Goal: Information Seeking & Learning: Find specific page/section

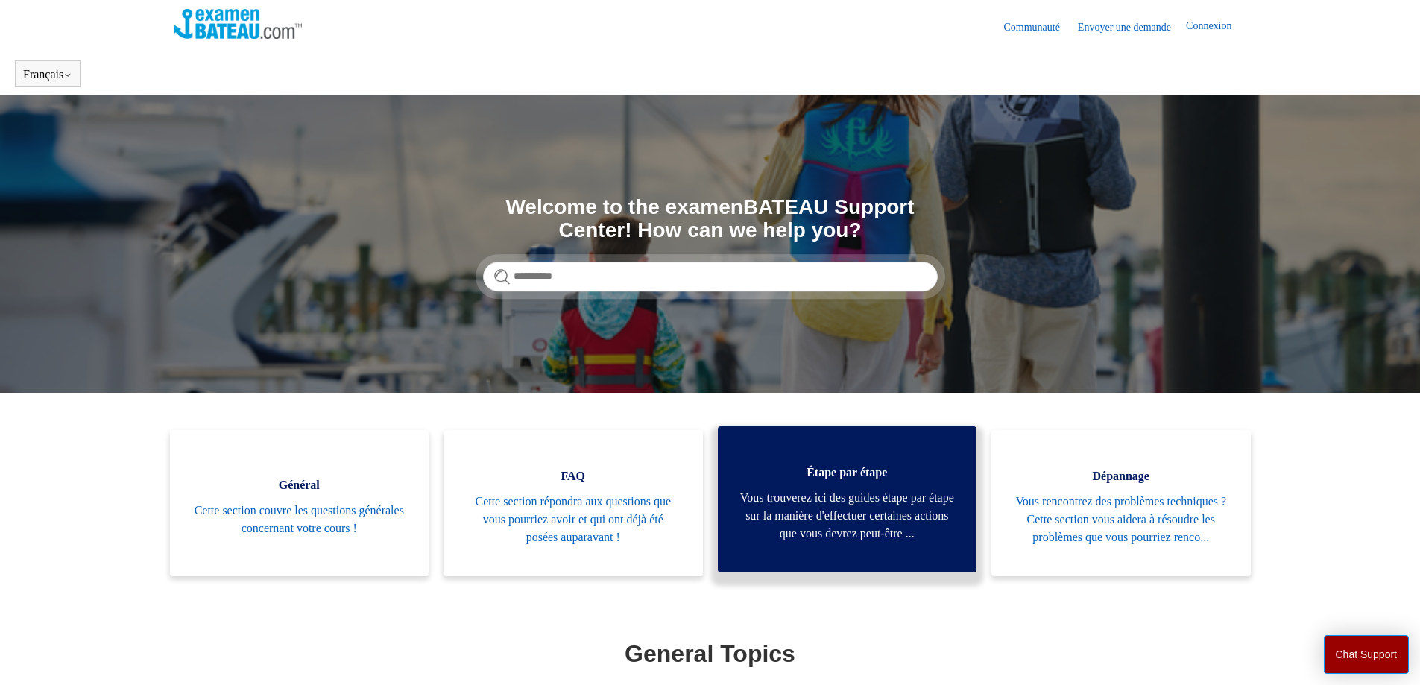
click at [830, 511] on span "Vous trouverez ici des guides étape par étape sur la manière d'effectuer certai…" at bounding box center [847, 516] width 215 height 54
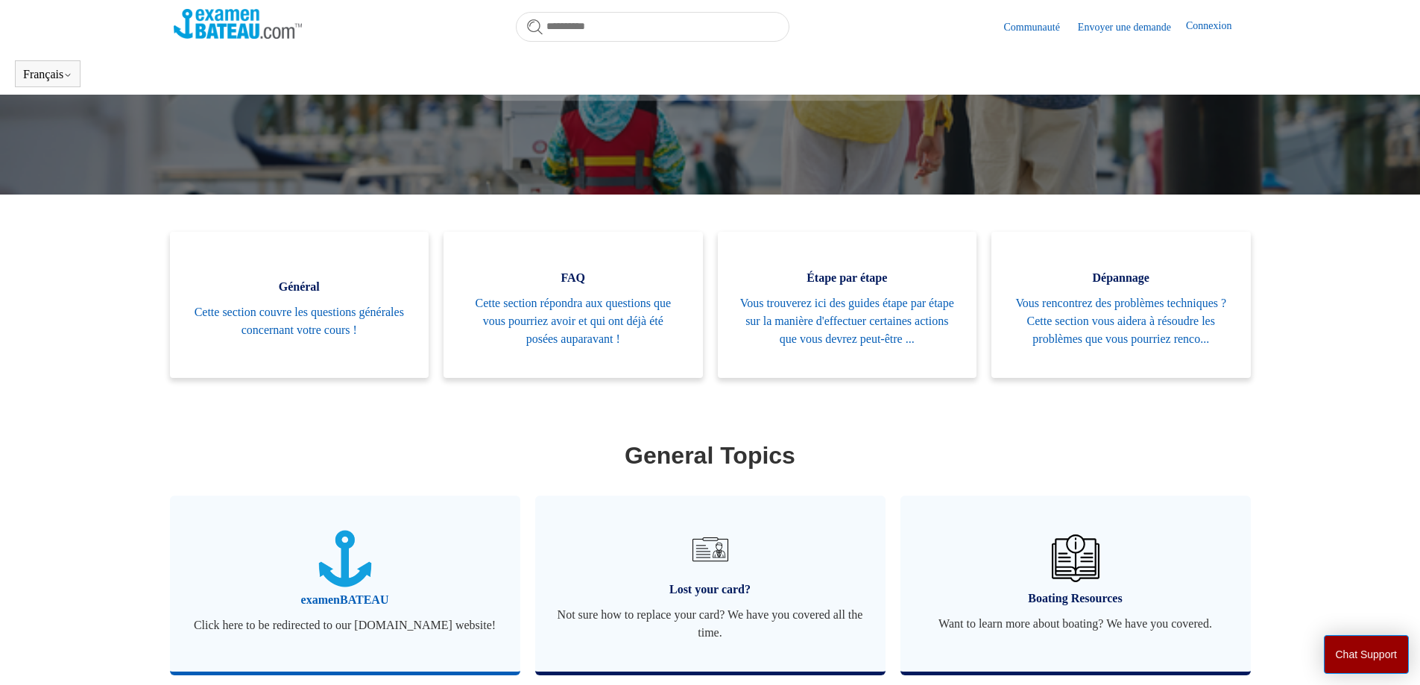
scroll to position [331, 0]
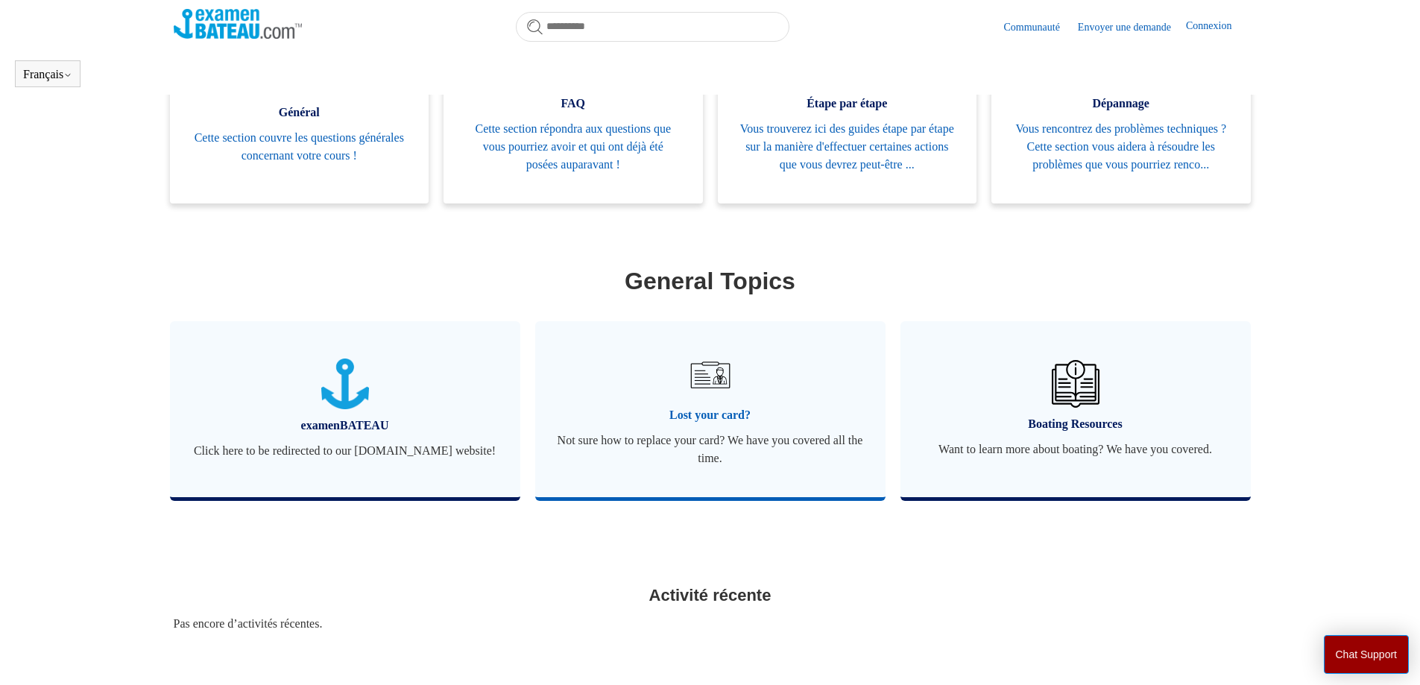
click at [704, 425] on link "Lost your card? Not sure how to replace your card? We have you covered all the …" at bounding box center [710, 409] width 350 height 176
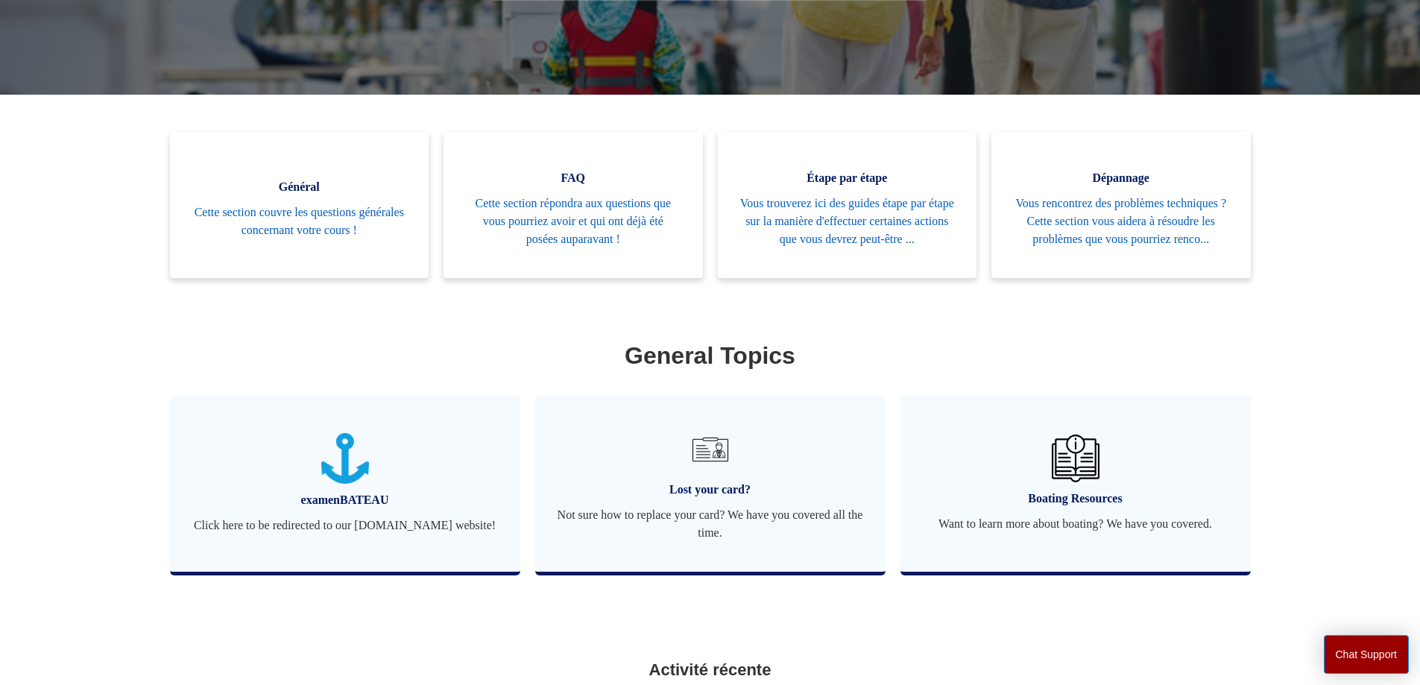
click at [1308, 257] on main "Examen Bateau Recherche Welcome to the examenBATEAU Support Center! How can we …" at bounding box center [710, 263] width 1420 height 933
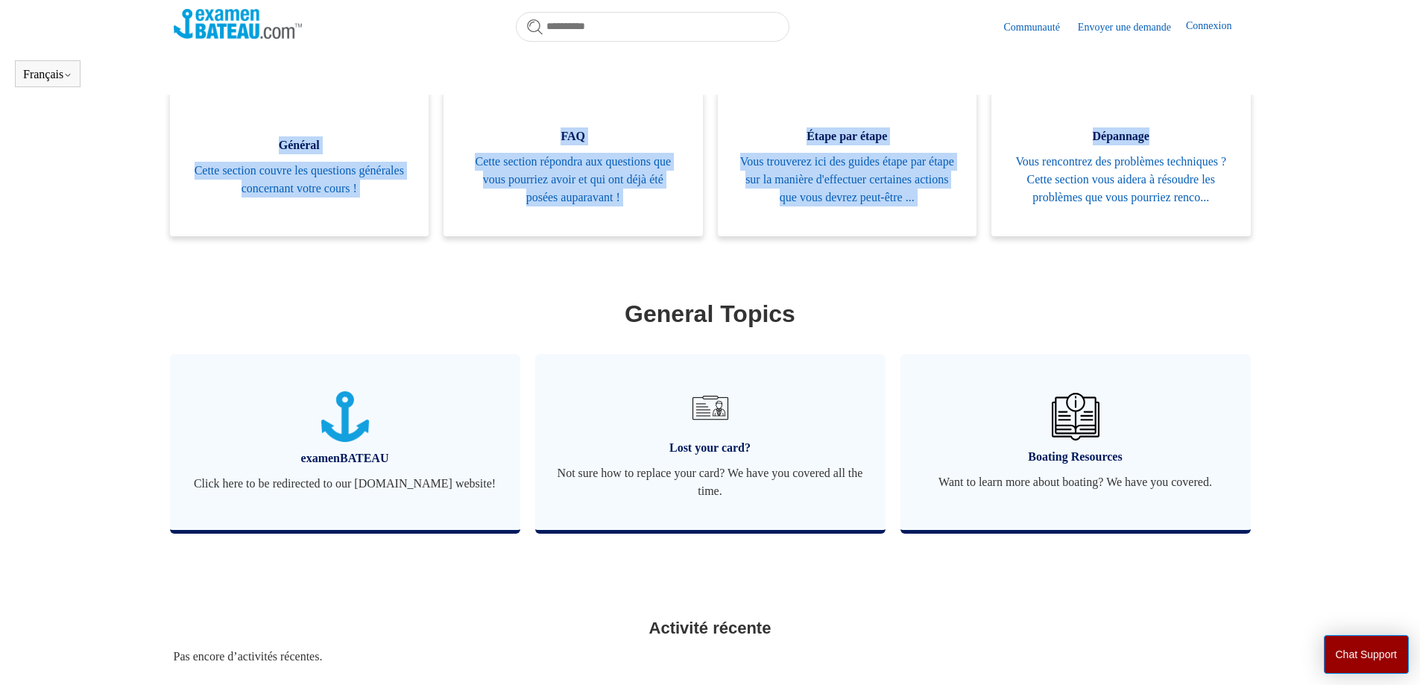
drag, startPoint x: 1146, startPoint y: 44, endPoint x: 1339, endPoint y: 174, distance: 233.0
click at [1338, 171] on body "Aller au contenu principal Communauté Envoyer une demande Connexion Français En…" at bounding box center [710, 248] width 1420 height 1093
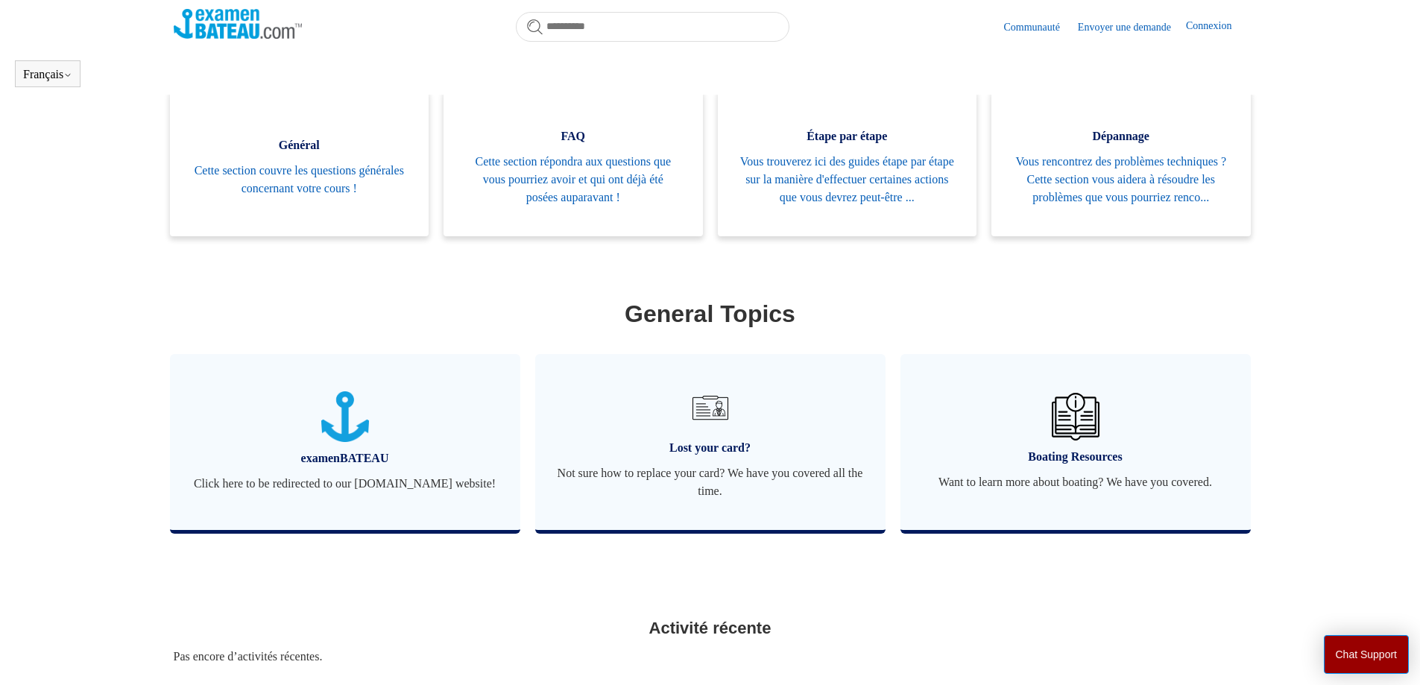
drag, startPoint x: 1372, startPoint y: 418, endPoint x: 1348, endPoint y: 422, distance: 23.4
click at [1371, 418] on main "Examen Bateau Recherche Welcome to the examenBATEAU Support Center! How can we …" at bounding box center [710, 221] width 1420 height 933
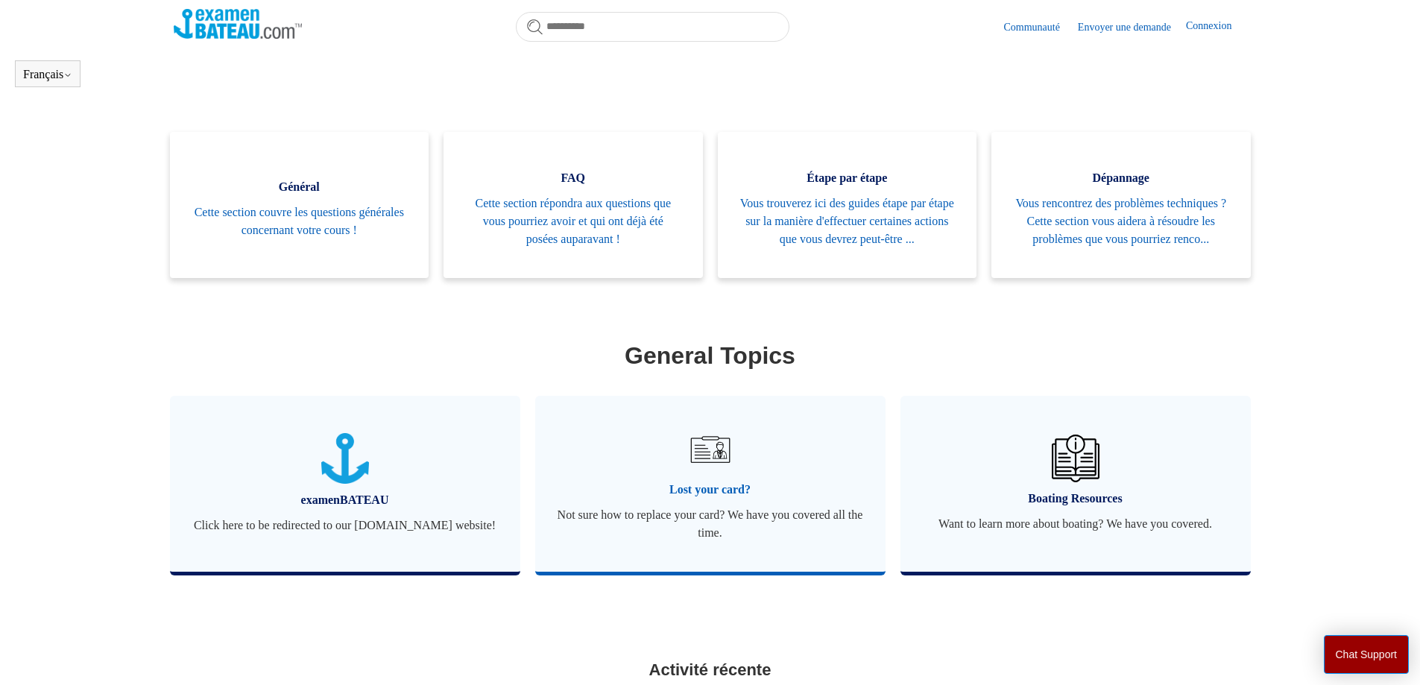
click at [725, 542] on span "Not sure how to replace your card? We have you covered all the time." at bounding box center [711, 524] width 306 height 36
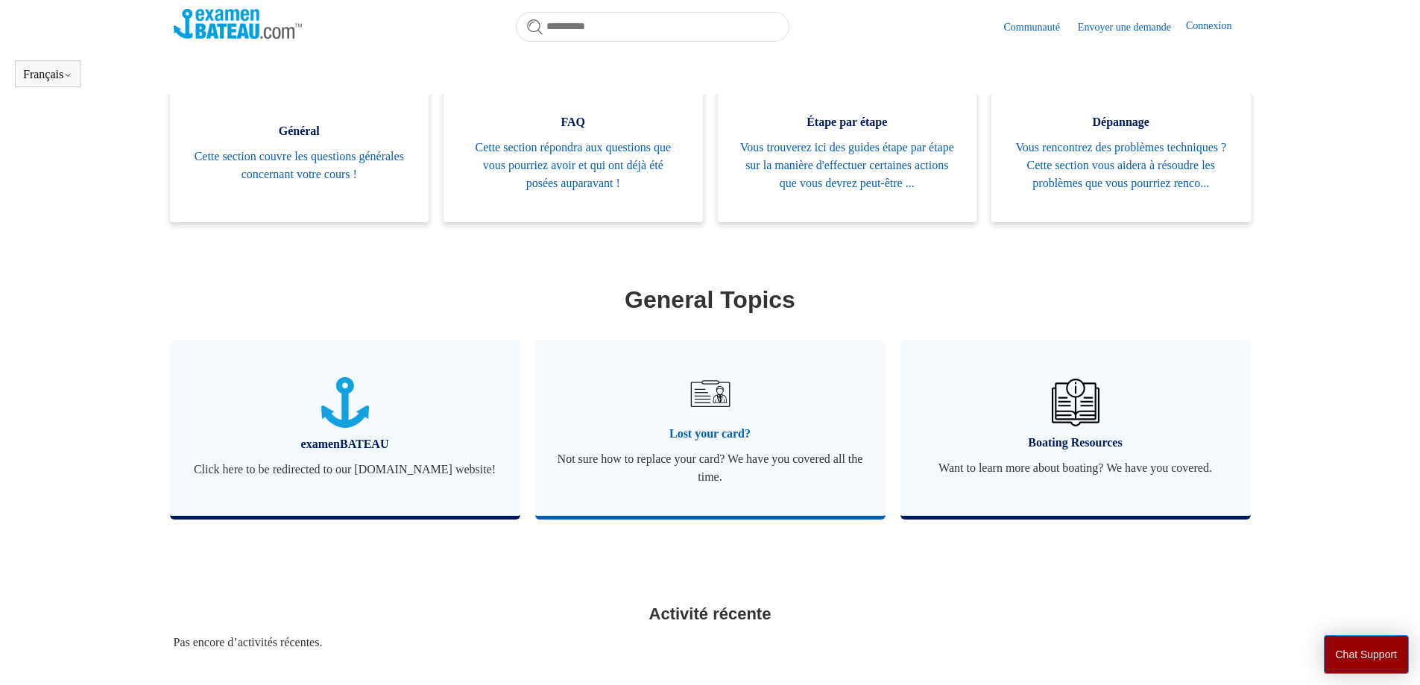
scroll to position [98, 0]
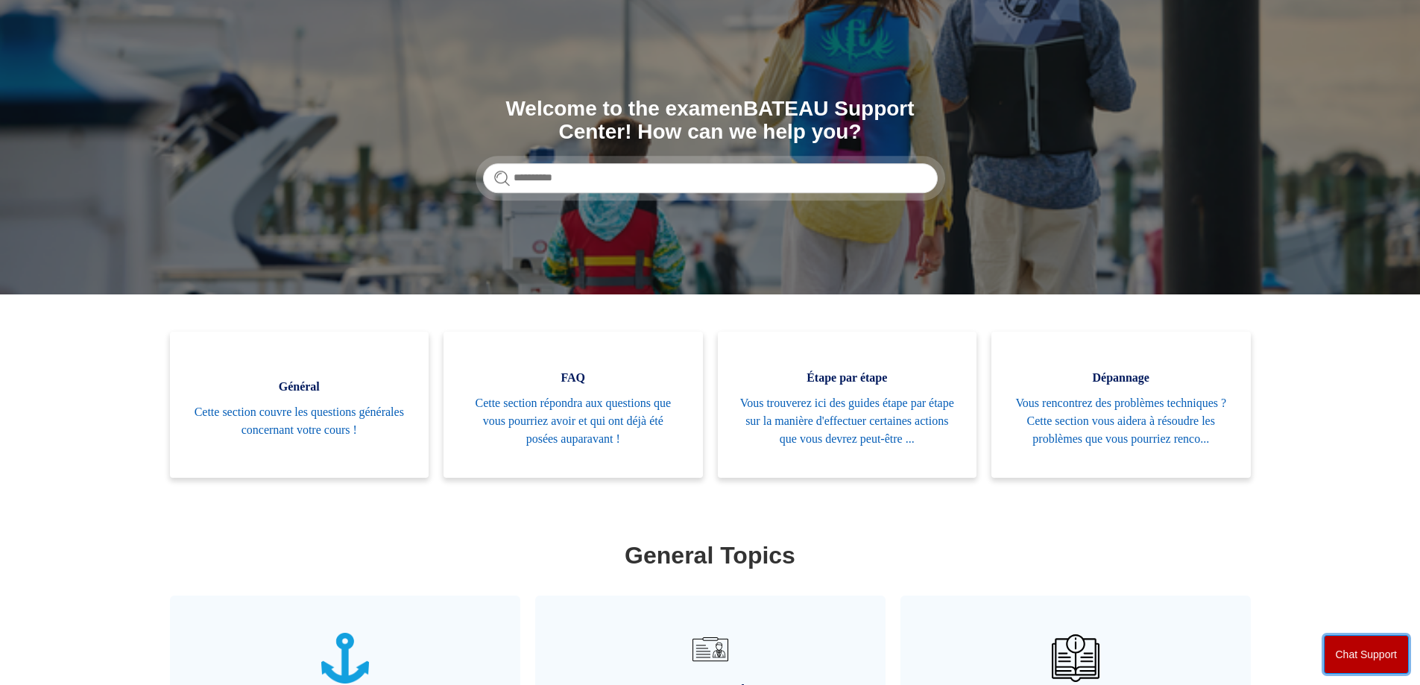
click at [1362, 666] on button "Chat Support" at bounding box center [1367, 654] width 86 height 39
click at [1009, 573] on h1 "General Topics" at bounding box center [710, 555] width 1073 height 36
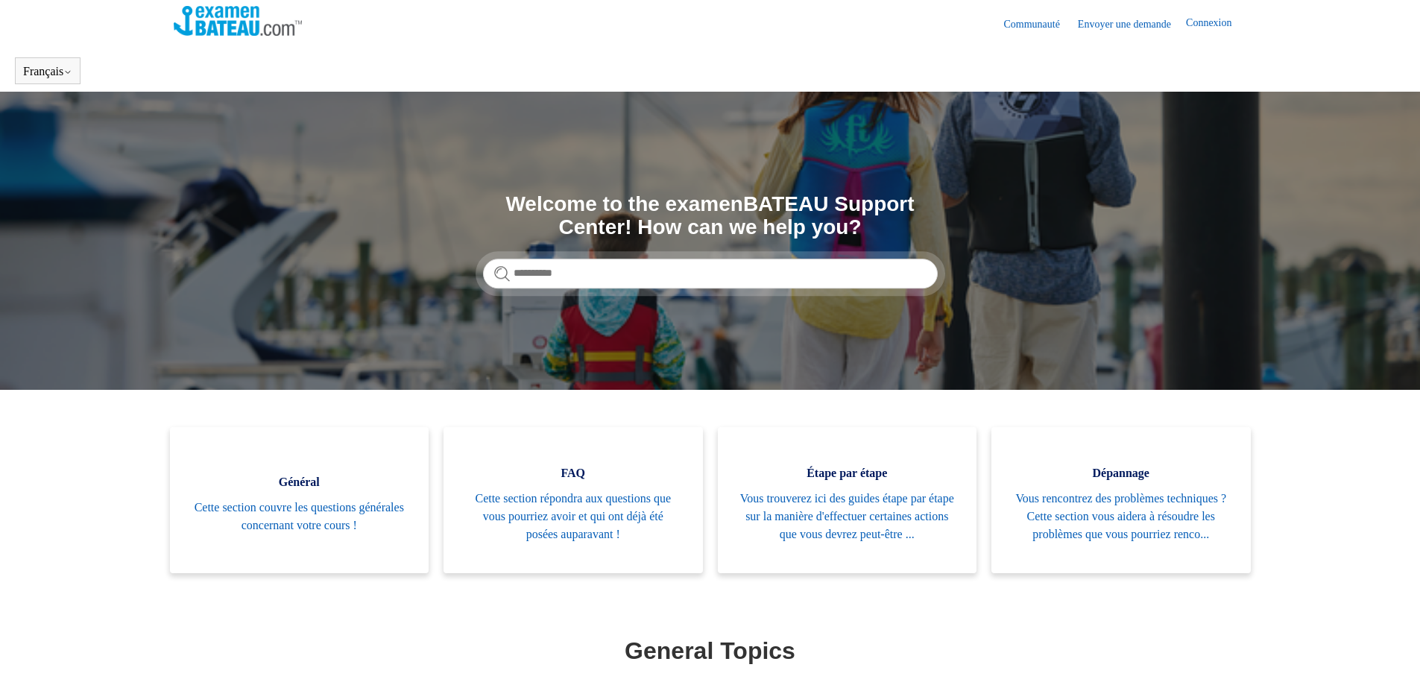
scroll to position [0, 0]
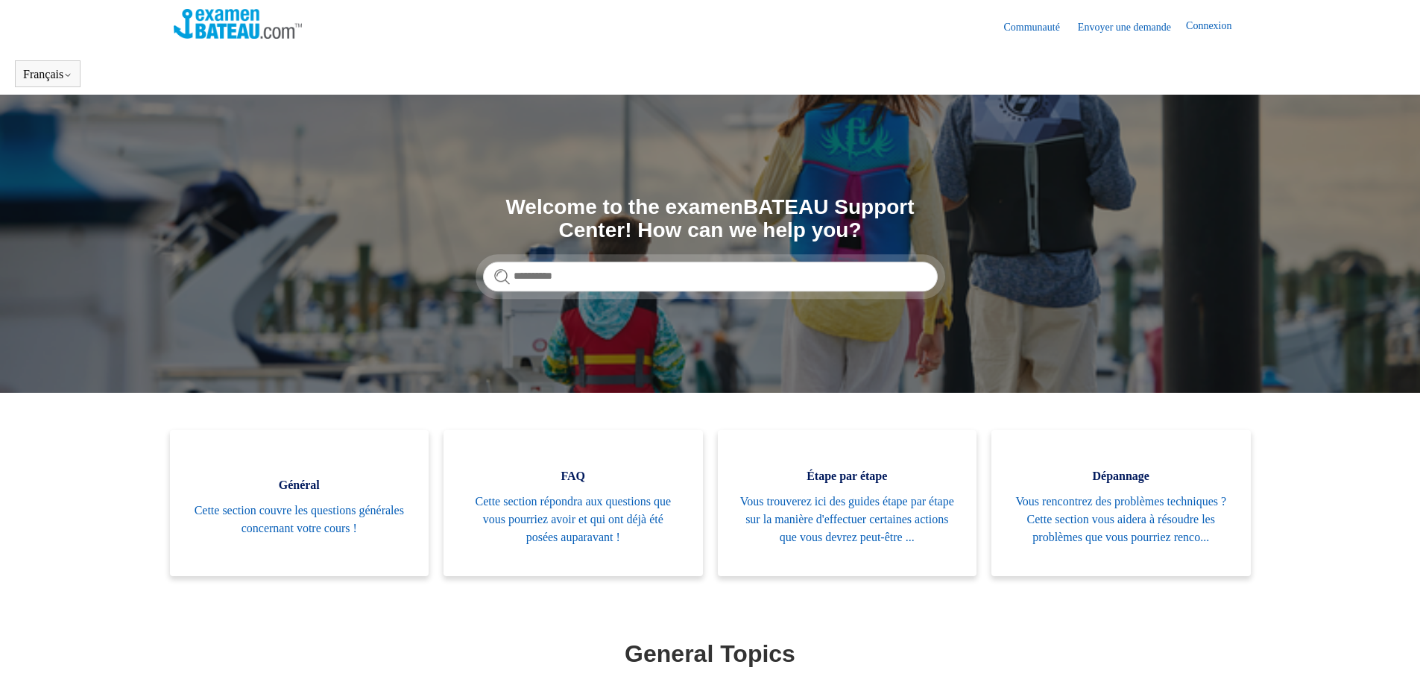
click at [1137, 25] on link "Envoyer une demande" at bounding box center [1132, 27] width 108 height 16
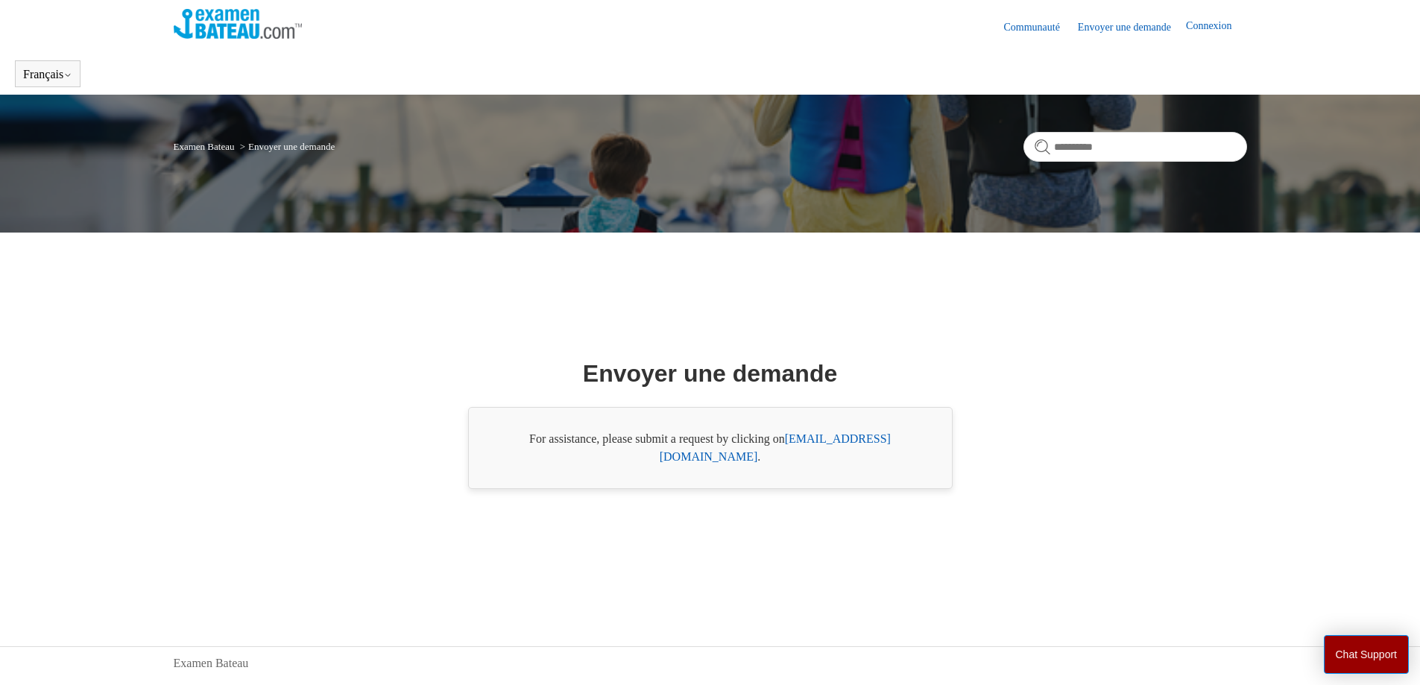
click at [1204, 25] on link "Connexion" at bounding box center [1216, 27] width 60 height 18
click at [284, 31] on img at bounding box center [238, 24] width 129 height 30
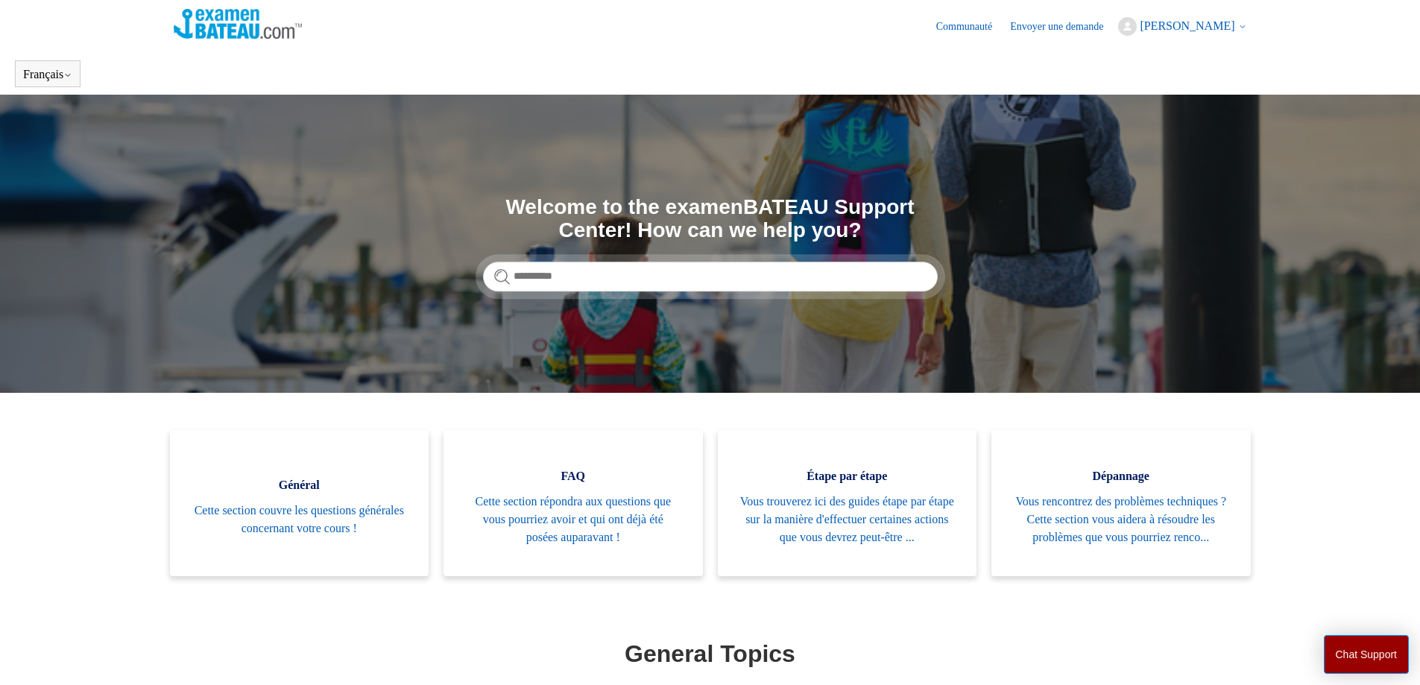
scroll to position [429, 0]
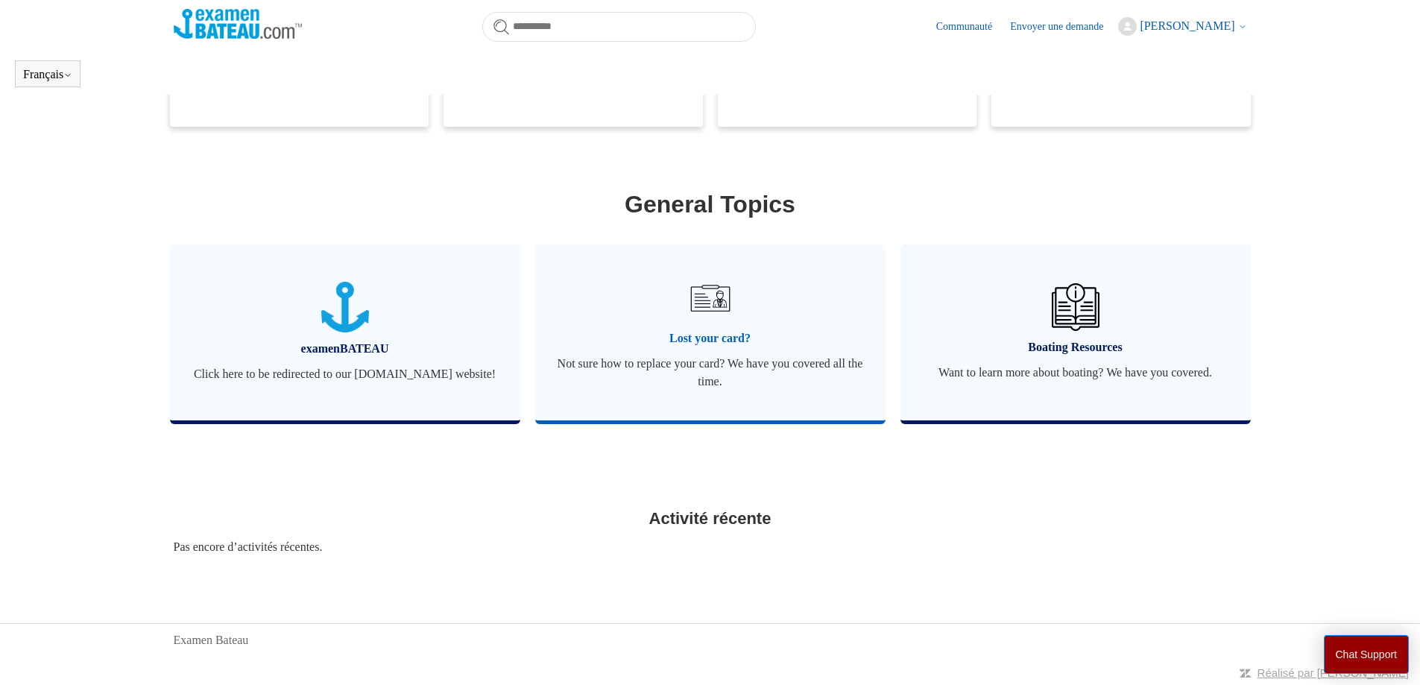
click at [713, 323] on link "Lost your card? Not sure how to replace your card? We have you covered all the …" at bounding box center [710, 332] width 350 height 176
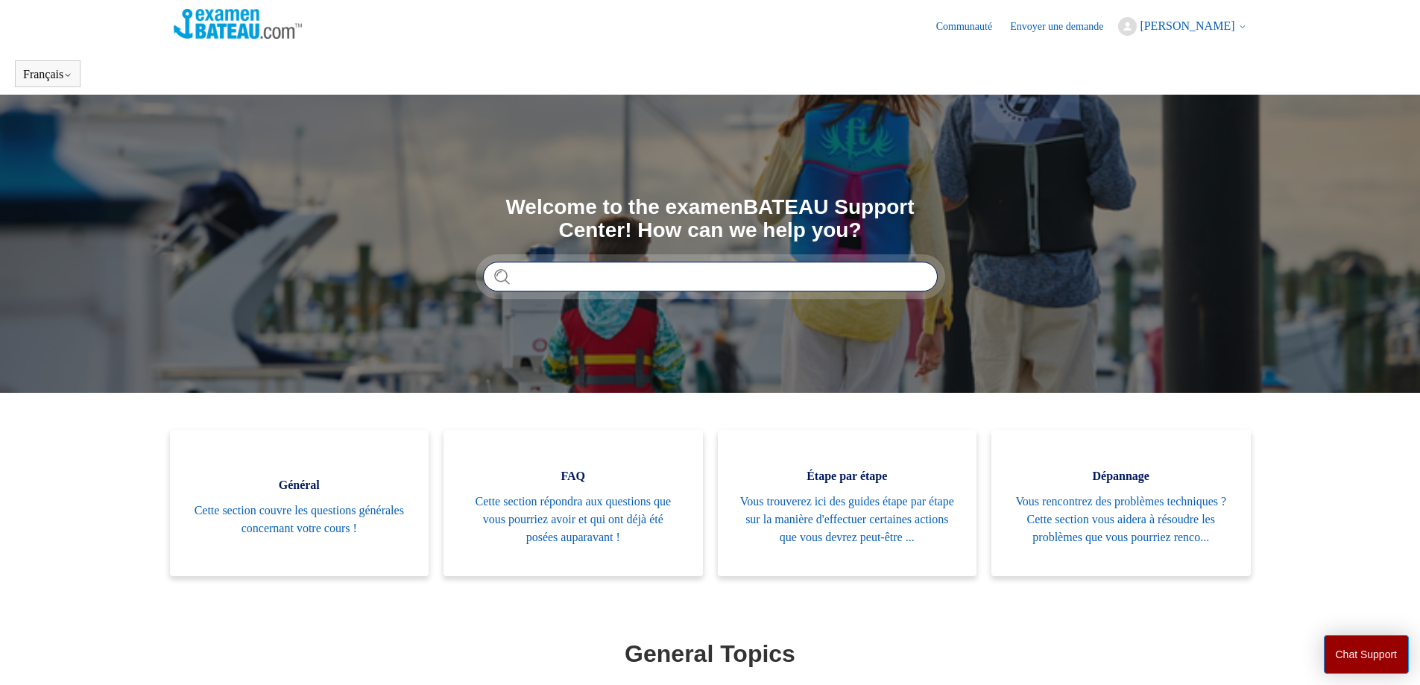
click at [575, 280] on input "Rechercher" at bounding box center [710, 277] width 455 height 30
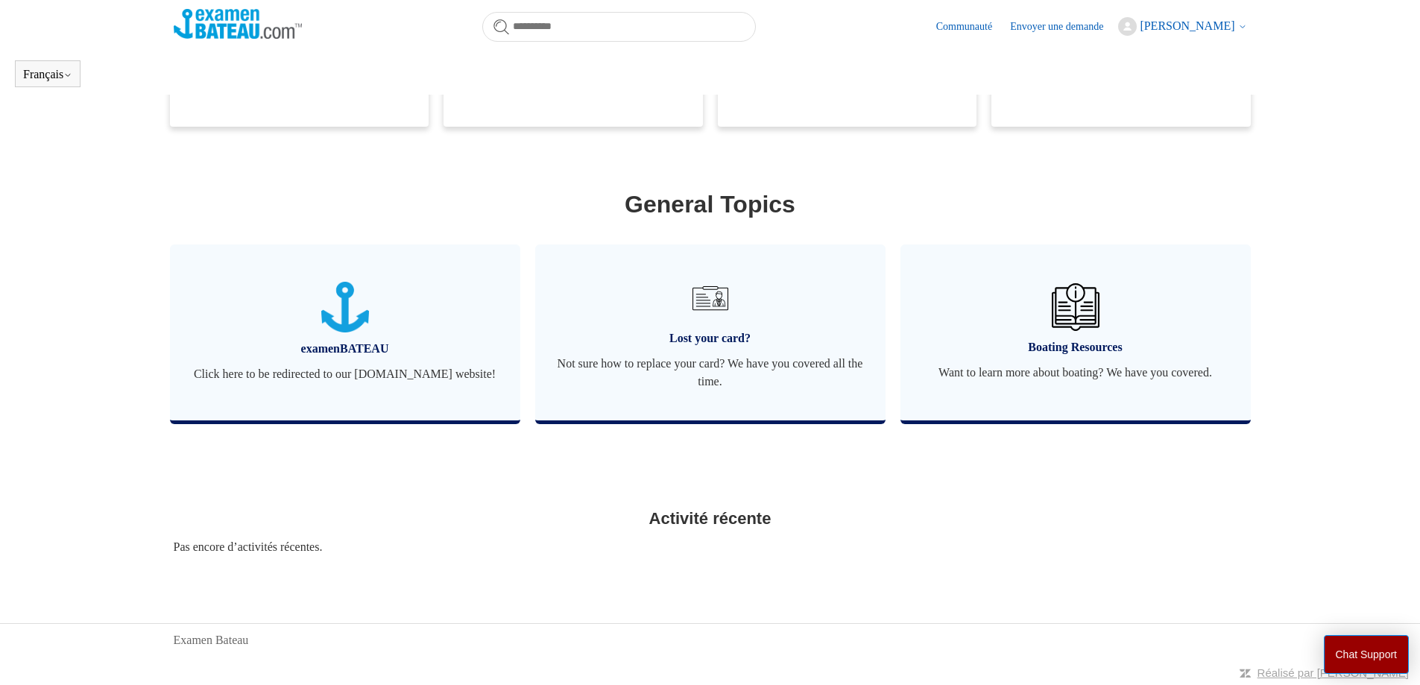
scroll to position [429, 0]
click at [679, 527] on h2 "Activité récente" at bounding box center [710, 518] width 1073 height 25
click at [219, 638] on link "Examen Bateau" at bounding box center [211, 640] width 75 height 18
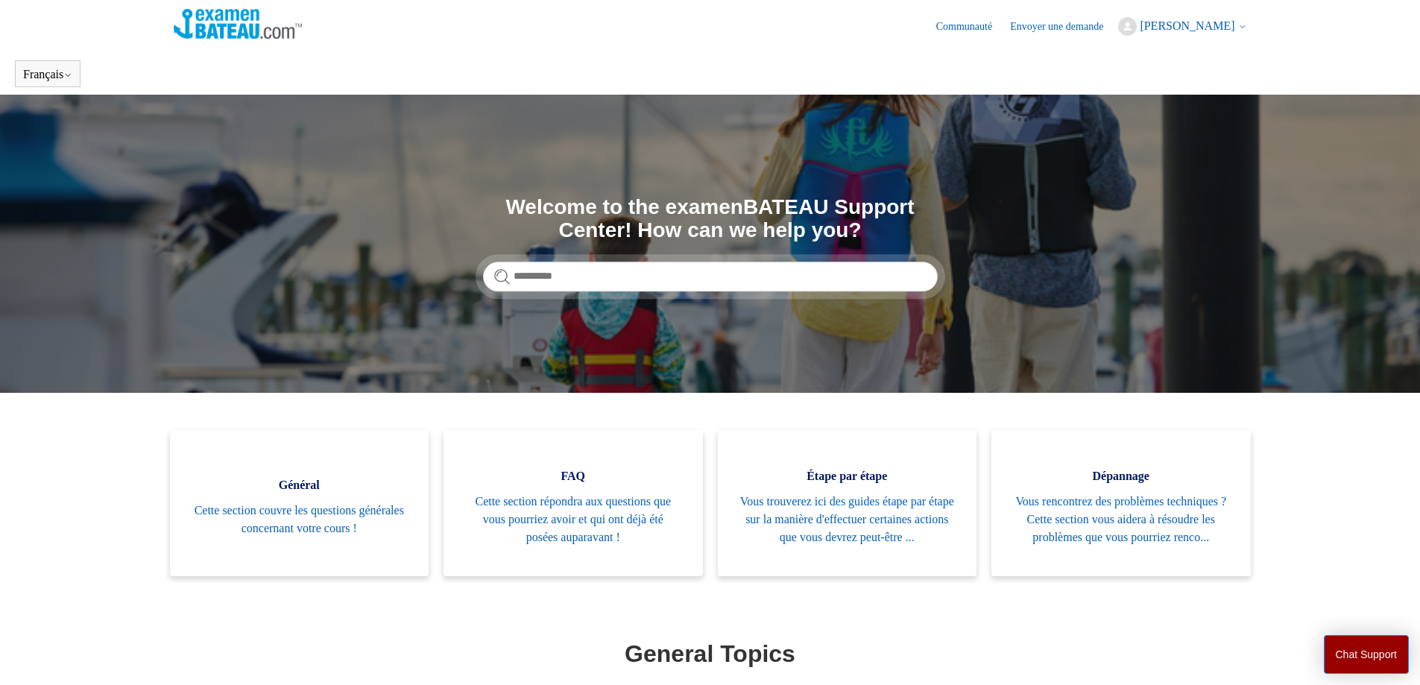
click at [1032, 27] on link "Envoyer une demande" at bounding box center [1064, 27] width 108 height 16
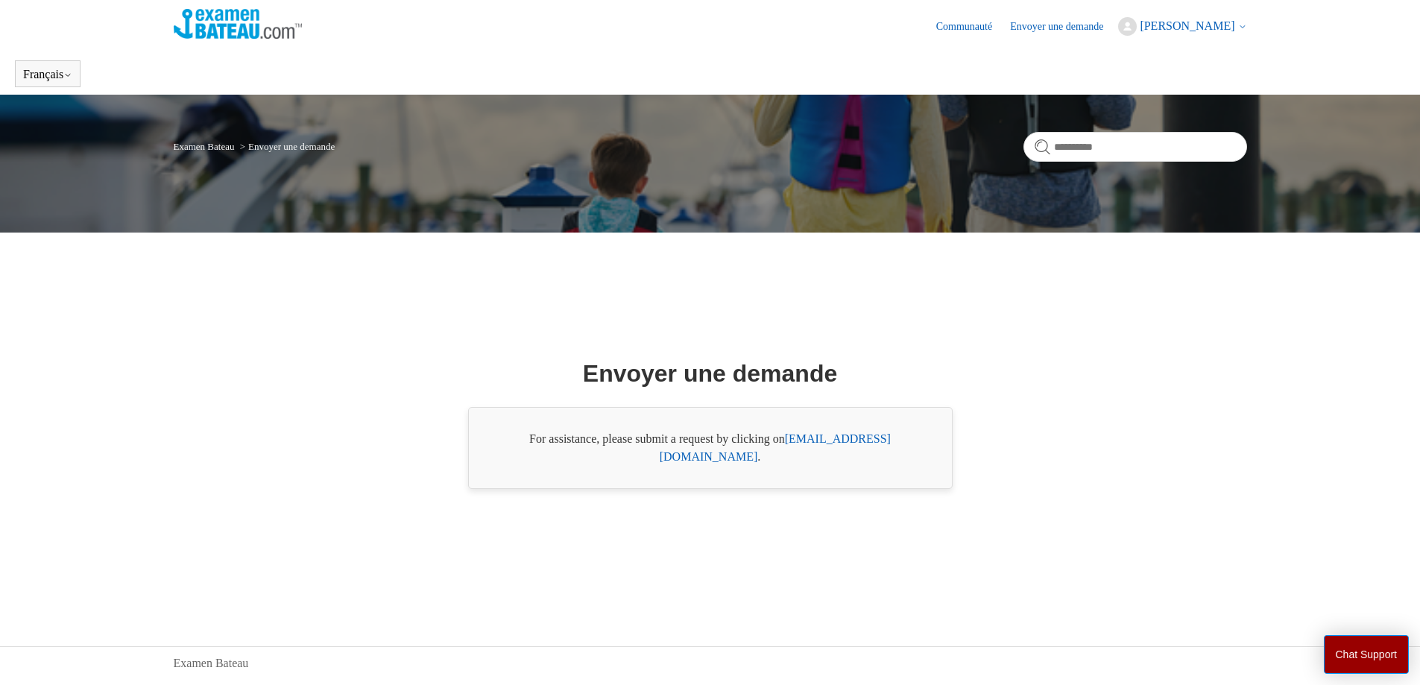
click at [837, 452] on link "[EMAIL_ADDRESS][DOMAIN_NAME]" at bounding box center [775, 447] width 231 height 31
drag, startPoint x: 523, startPoint y: 449, endPoint x: 827, endPoint y: 456, distance: 303.5
click at [764, 456] on div "For assistance, please submit a request by clicking on [EMAIL_ADDRESS][DOMAIN_N…" at bounding box center [710, 448] width 485 height 82
click at [877, 457] on div "For assistance, please submit a request by clicking on [EMAIL_ADDRESS][DOMAIN_N…" at bounding box center [710, 448] width 485 height 82
click at [816, 442] on link "[EMAIL_ADDRESS][DOMAIN_NAME]" at bounding box center [775, 447] width 231 height 31
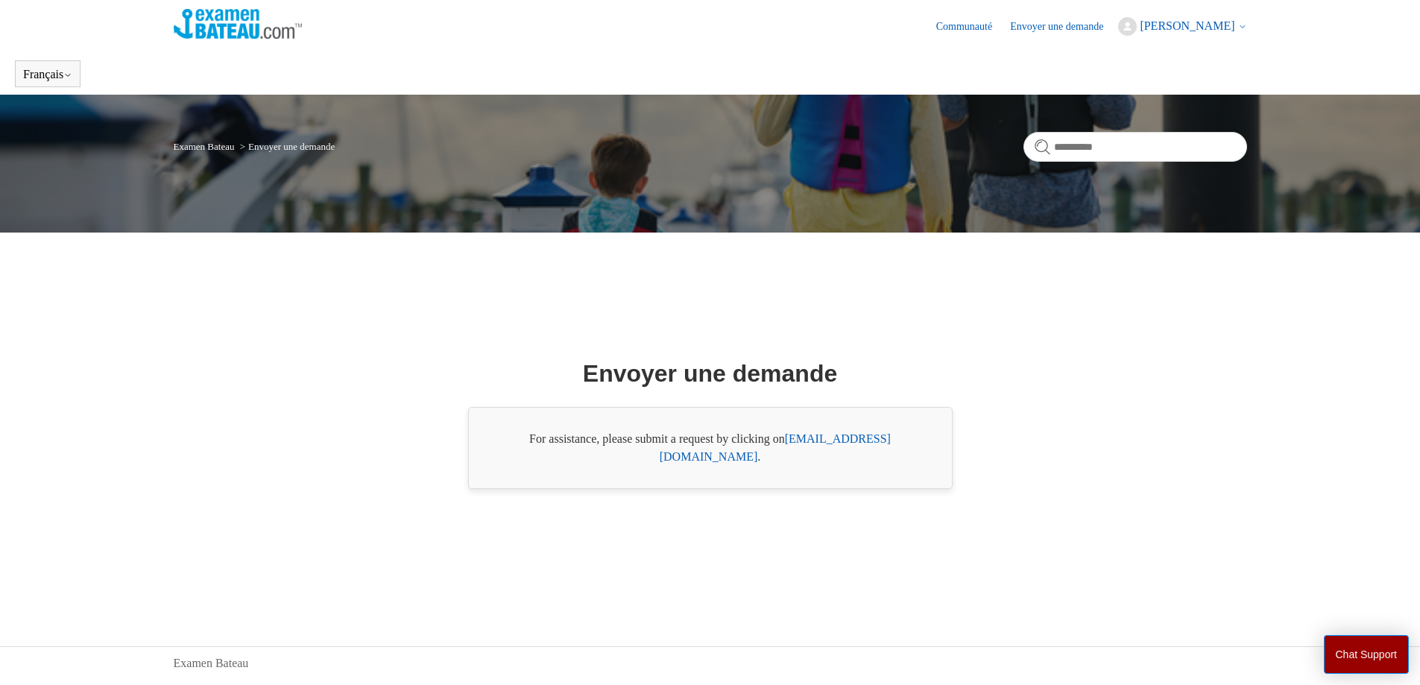
click at [1170, 28] on span "[PERSON_NAME]" at bounding box center [1187, 25] width 95 height 13
click at [1142, 82] on link "Mon profil" at bounding box center [1193, 84] width 149 height 26
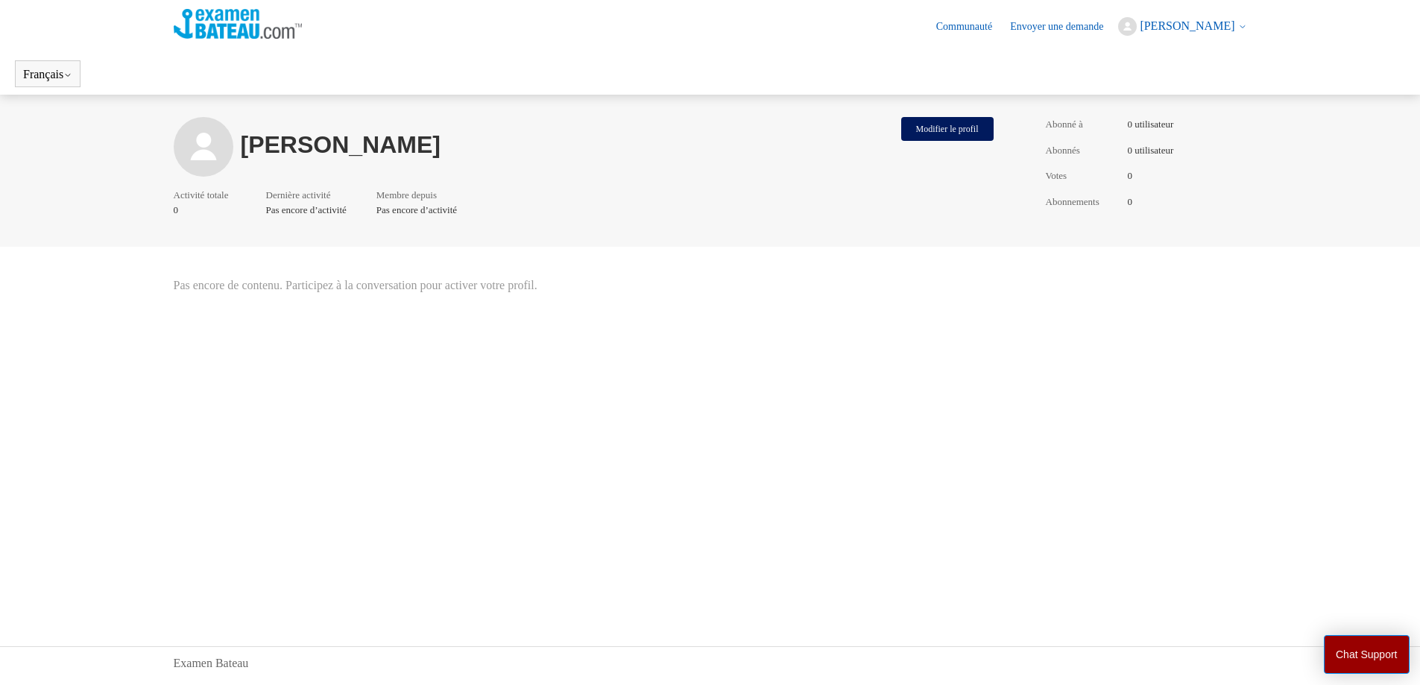
click at [265, 204] on ul "Activité totale 0 Dernière activité Pas encore d’activité Membre depuis Pas enc…" at bounding box center [587, 206] width 827 height 37
click at [936, 28] on link "Communauté" at bounding box center [971, 27] width 71 height 16
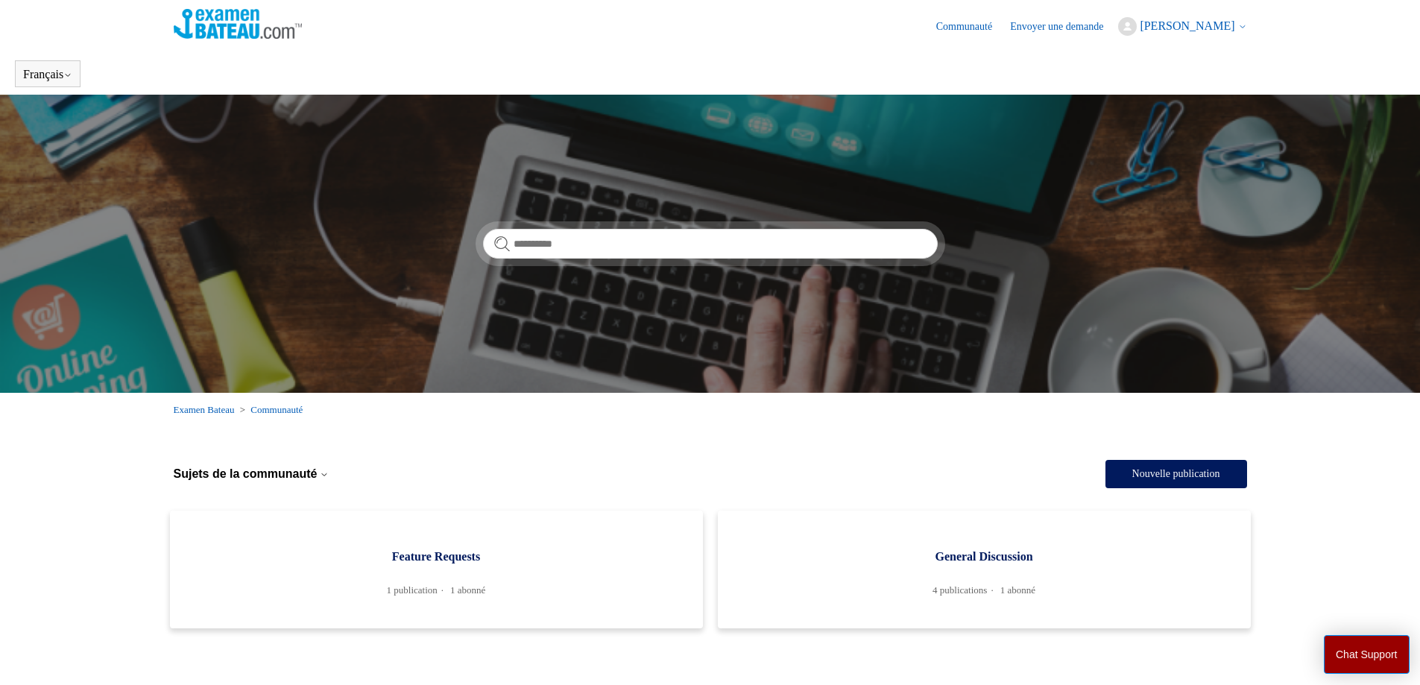
click at [1020, 25] on link "Envoyer une demande" at bounding box center [1064, 27] width 108 height 16
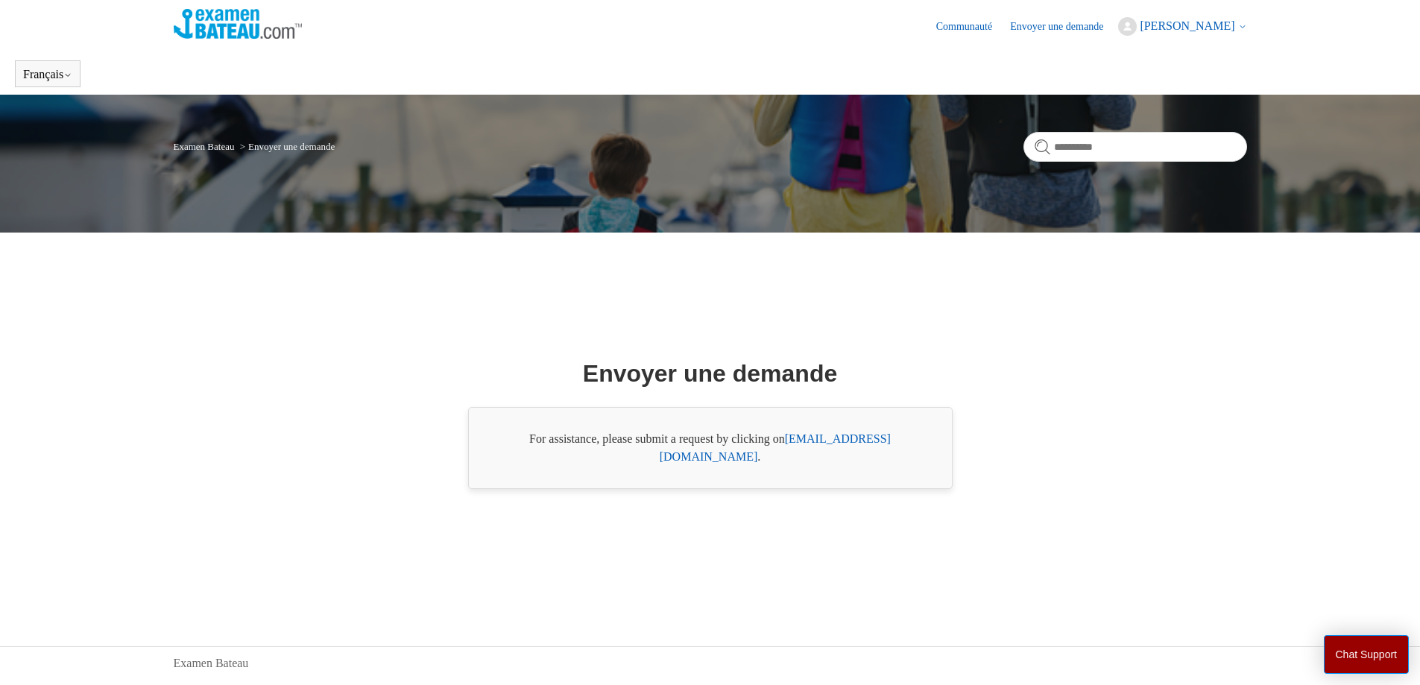
click at [1161, 37] on header "Communauté Envoyer une demande [PERSON_NAME] Mes activités Mon profil Changer d…" at bounding box center [710, 26] width 1073 height 53
click at [1164, 24] on span "[PERSON_NAME]" at bounding box center [1187, 25] width 95 height 13
click at [1186, 281] on div "Envoyer une demande For assistance, please submit a request by clicking on [EMA…" at bounding box center [710, 422] width 966 height 343
click at [209, 31] on img at bounding box center [238, 24] width 129 height 30
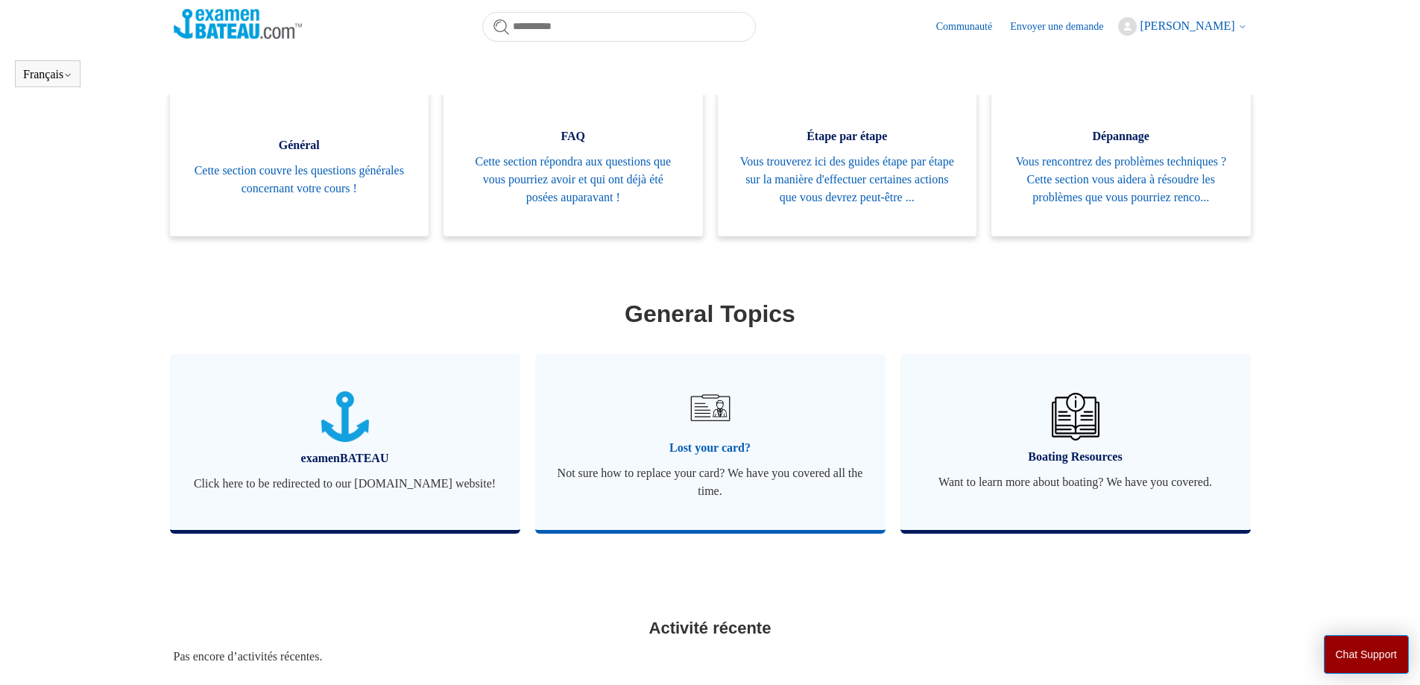
click at [732, 500] on span "Not sure how to replace your card? We have you covered all the time." at bounding box center [711, 482] width 306 height 36
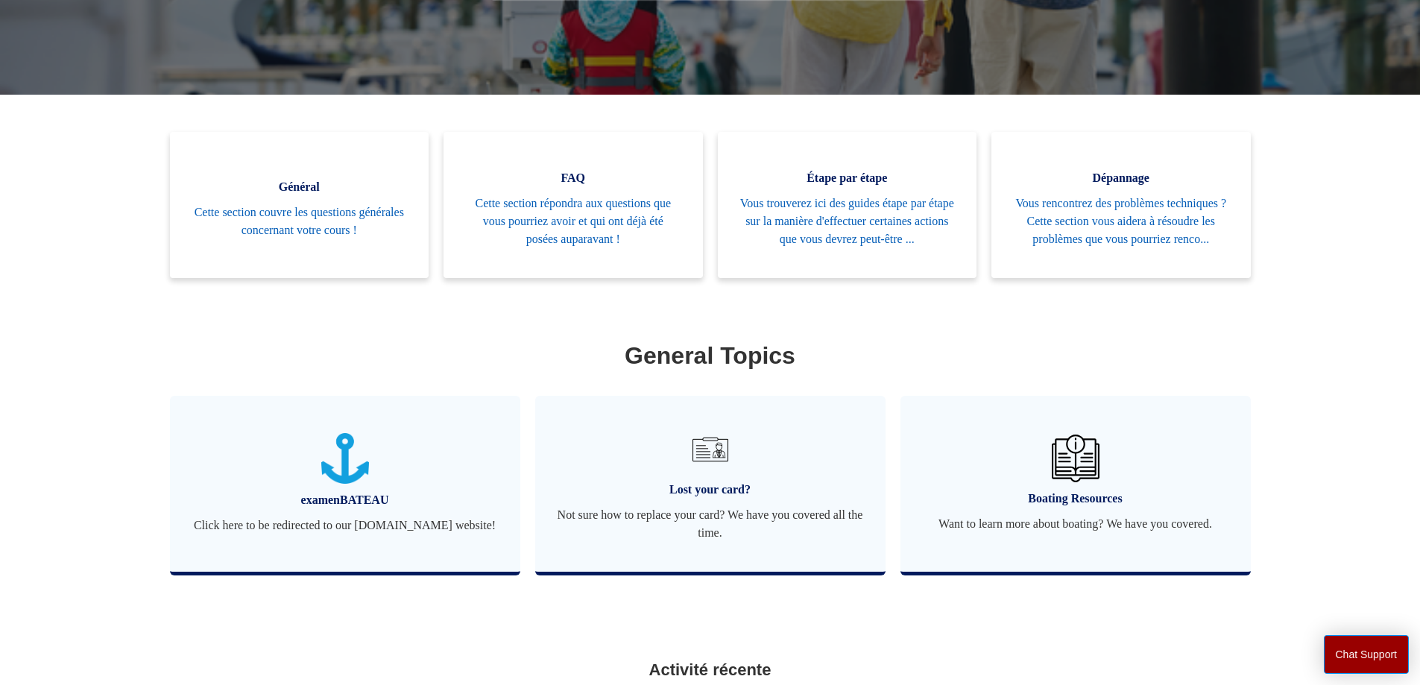
scroll to position [298, 0]
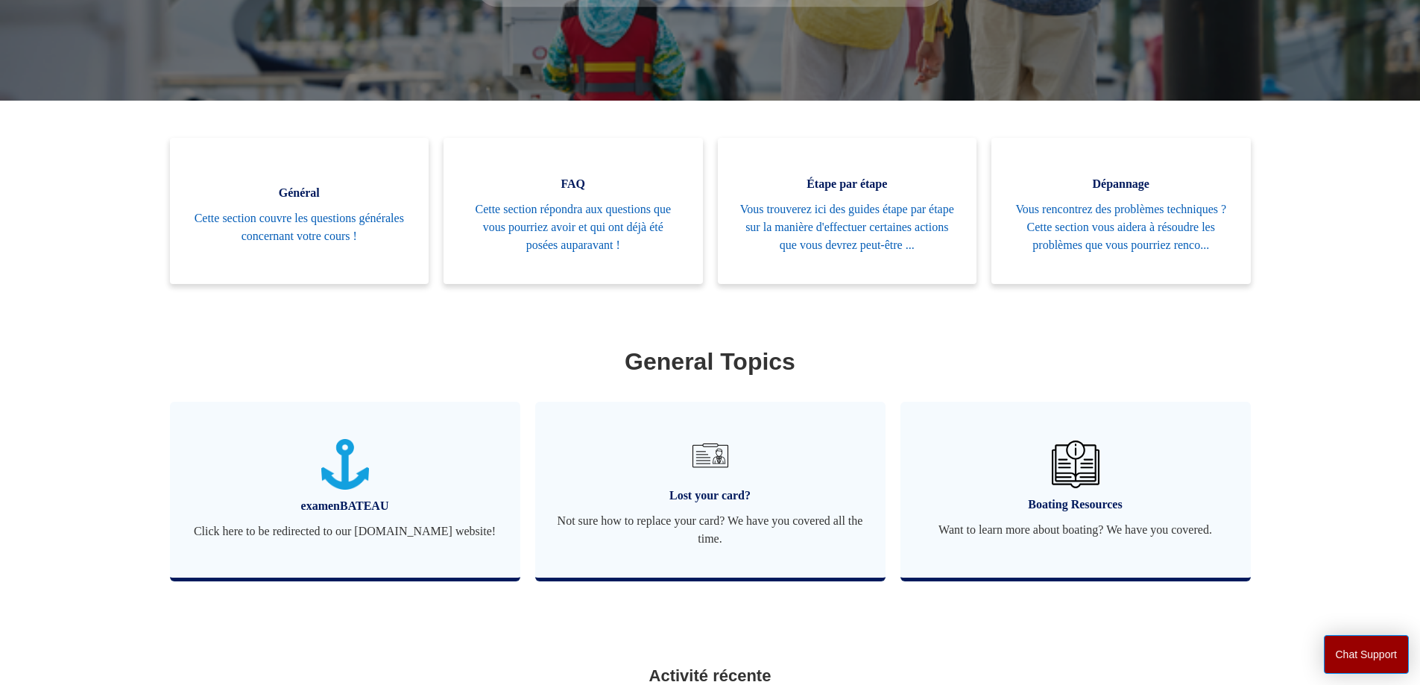
scroll to position [405, 0]
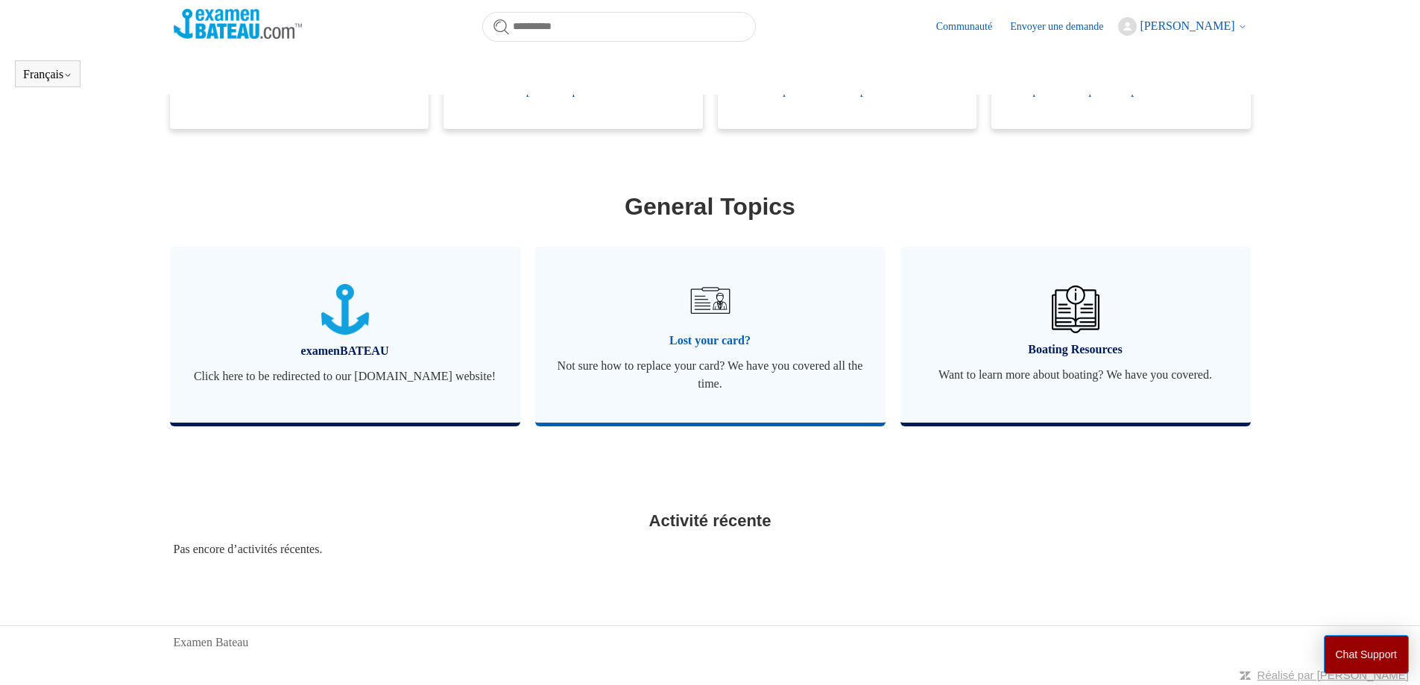
click at [760, 350] on span "Lost your card?" at bounding box center [711, 341] width 306 height 18
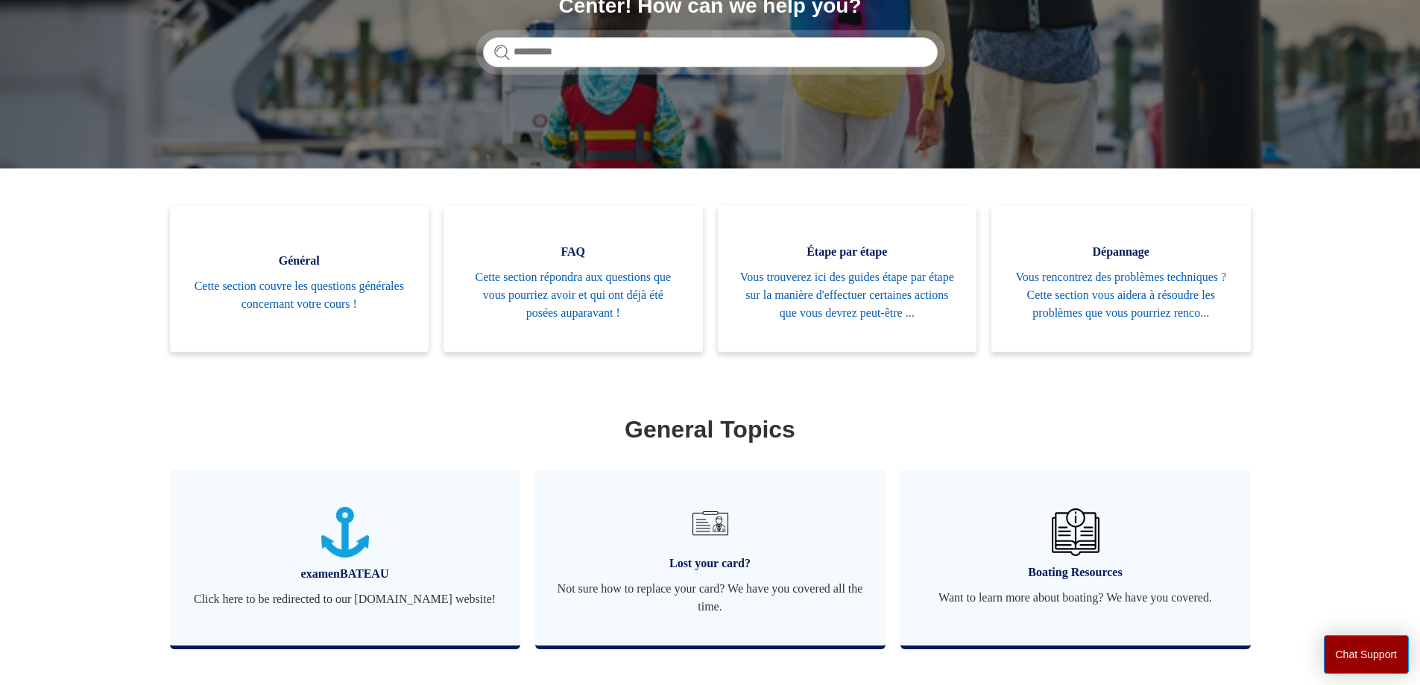
scroll to position [224, 0]
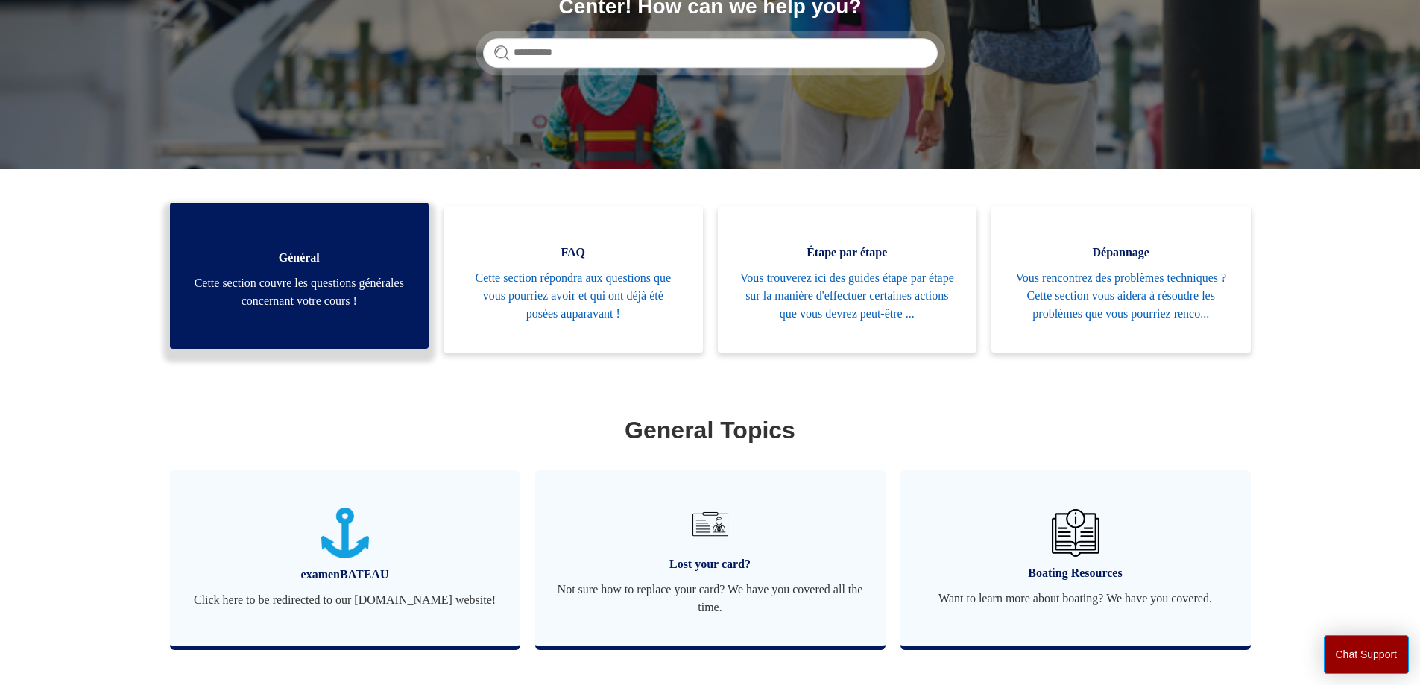
click at [346, 309] on span "Cette section couvre les questions générales concernant votre cours !" at bounding box center [299, 292] width 215 height 36
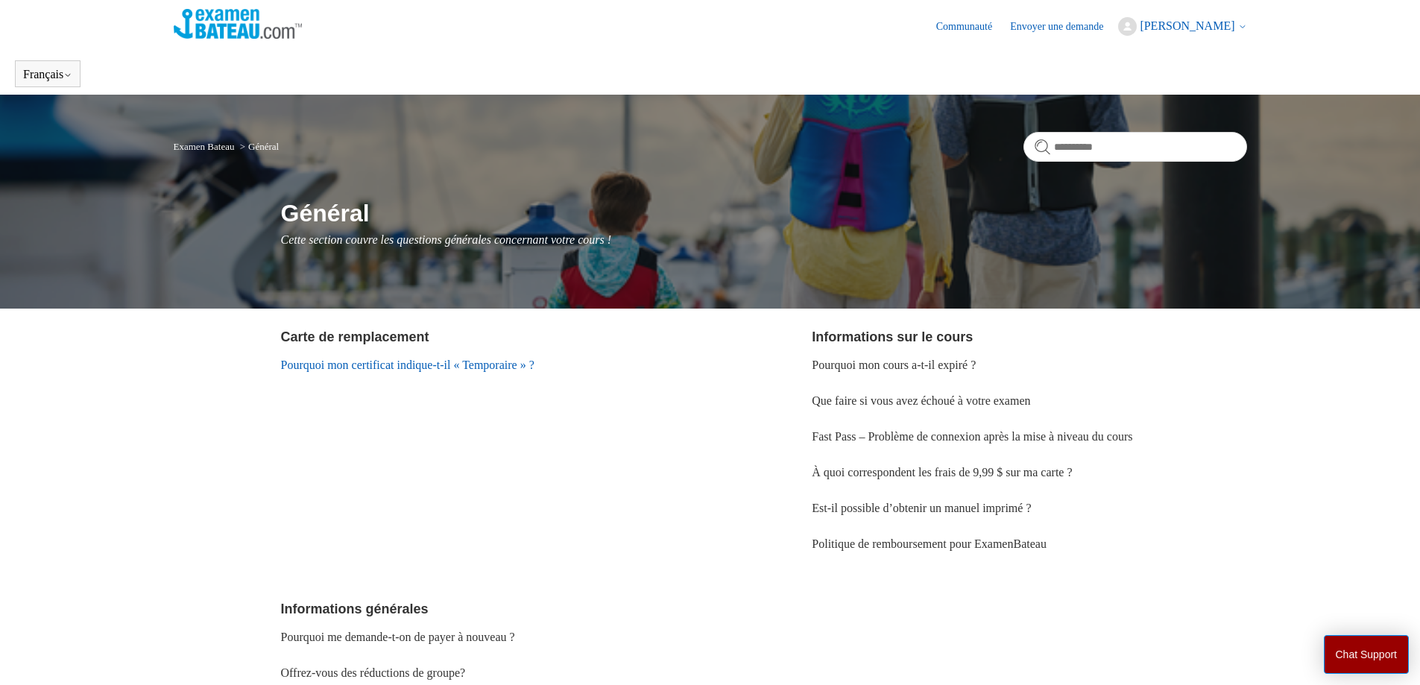
click at [429, 365] on link "Pourquoi mon certificat indique-t-il « Temporaire » ?" at bounding box center [407, 365] width 253 height 13
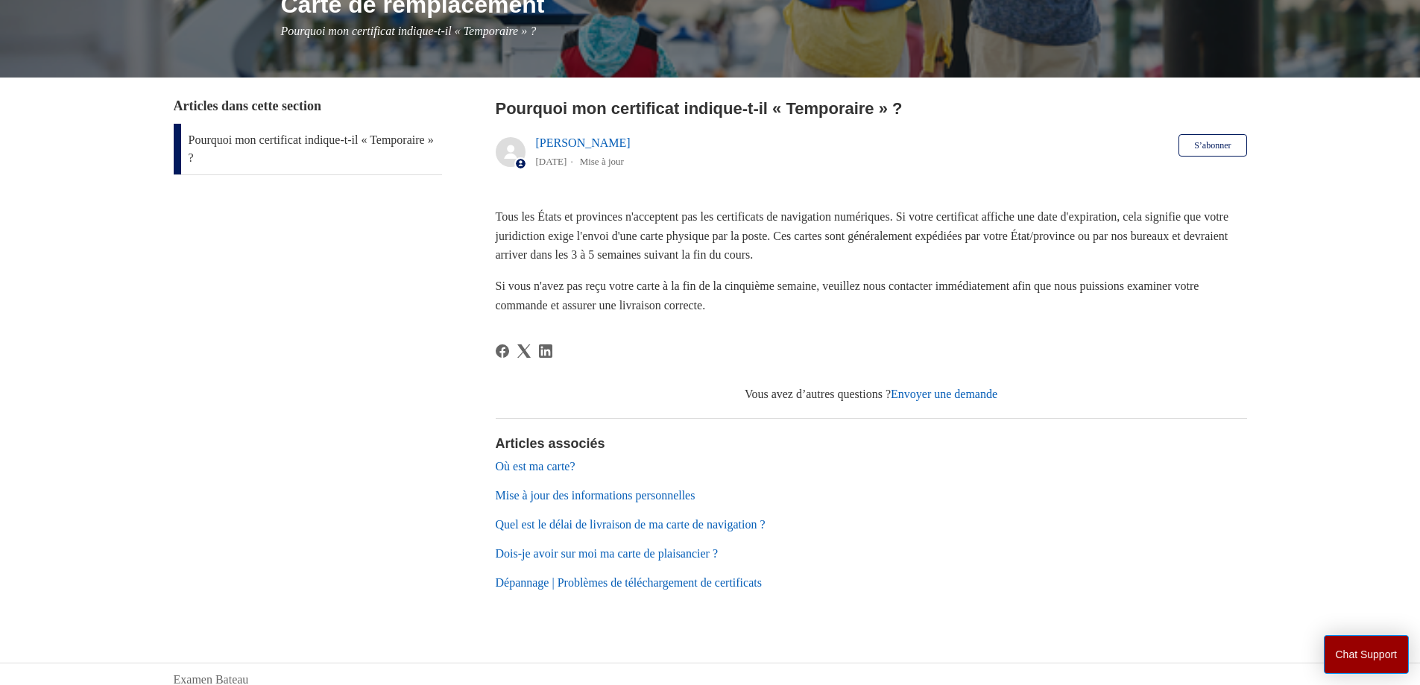
scroll to position [248, 0]
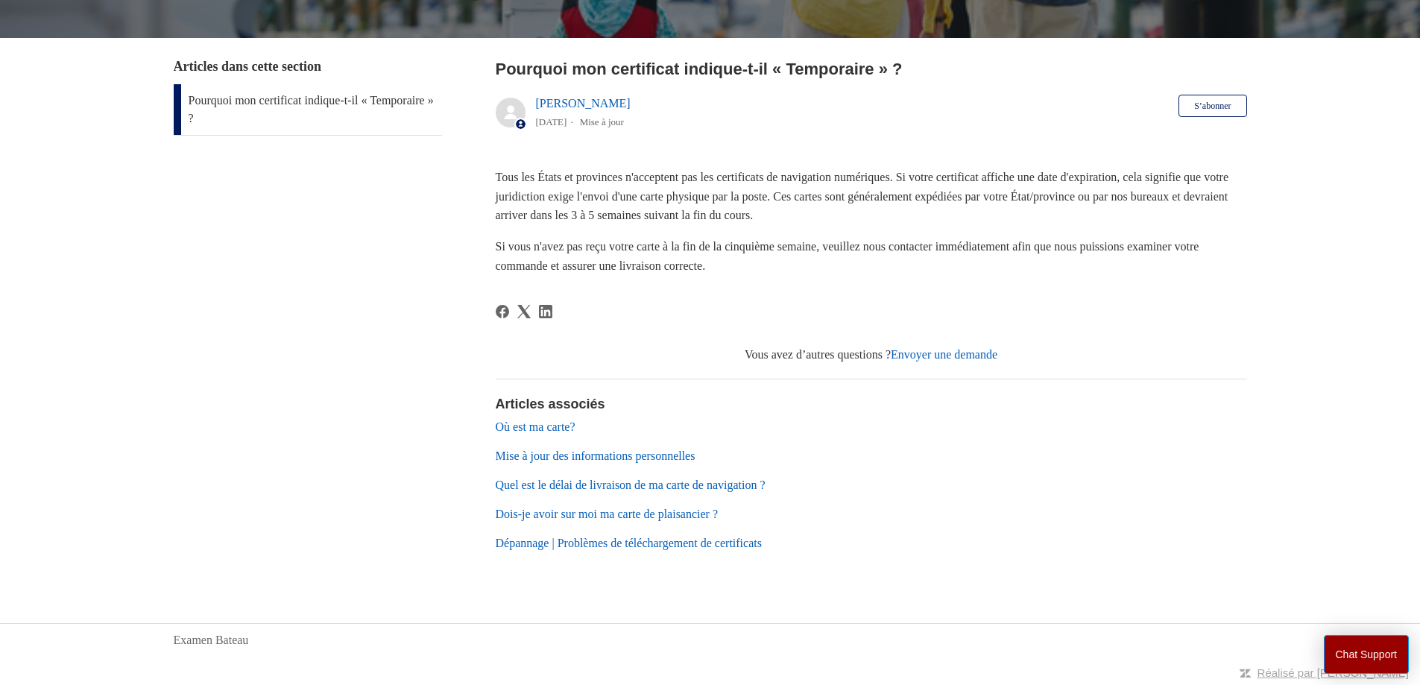
click at [558, 517] on link "Dois-je avoir sur moi ma carte de plaisancier ?" at bounding box center [607, 514] width 223 height 13
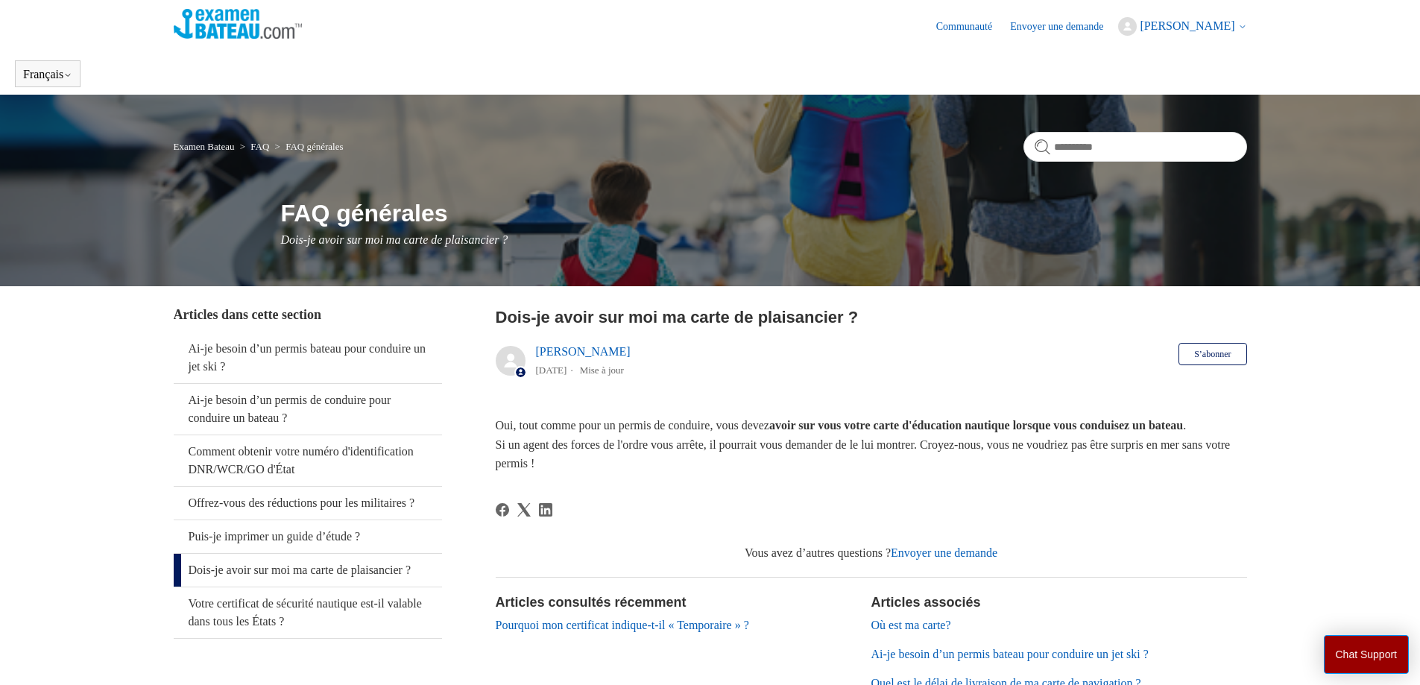
click at [234, 23] on img at bounding box center [238, 24] width 129 height 30
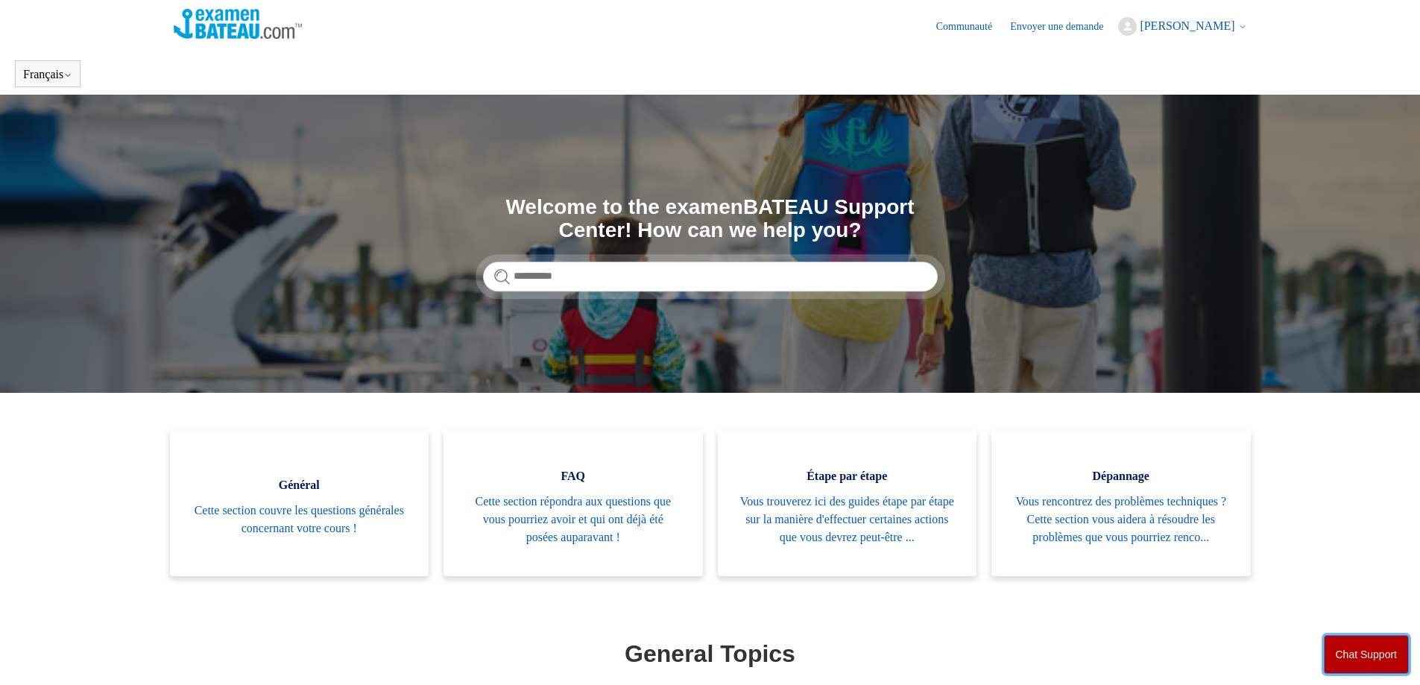
click at [1370, 652] on button "Chat Support" at bounding box center [1367, 654] width 86 height 39
click at [962, 608] on body "Aller au contenu principal Communauté Envoyer une demande Marc-Antoine Briseboi…" at bounding box center [710, 567] width 1420 height 1134
click at [689, 41] on header "Communauté Envoyer une demande Marc-Antoine Brisebois Mes activités Mon profil …" at bounding box center [710, 26] width 1073 height 53
click at [234, 19] on img at bounding box center [238, 24] width 129 height 30
click at [1195, 22] on span "[PERSON_NAME]" at bounding box center [1187, 25] width 95 height 13
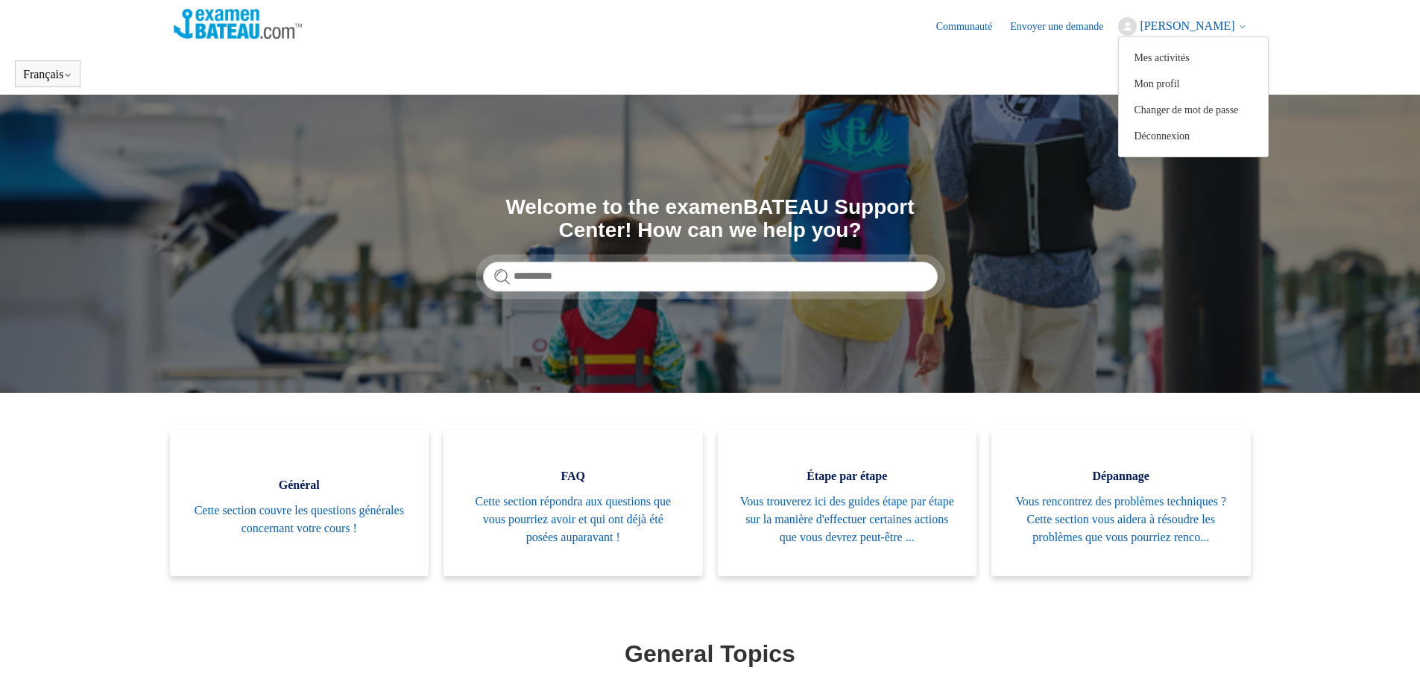
click at [1374, 72] on header "Français English (US) Español" at bounding box center [710, 74] width 1420 height 42
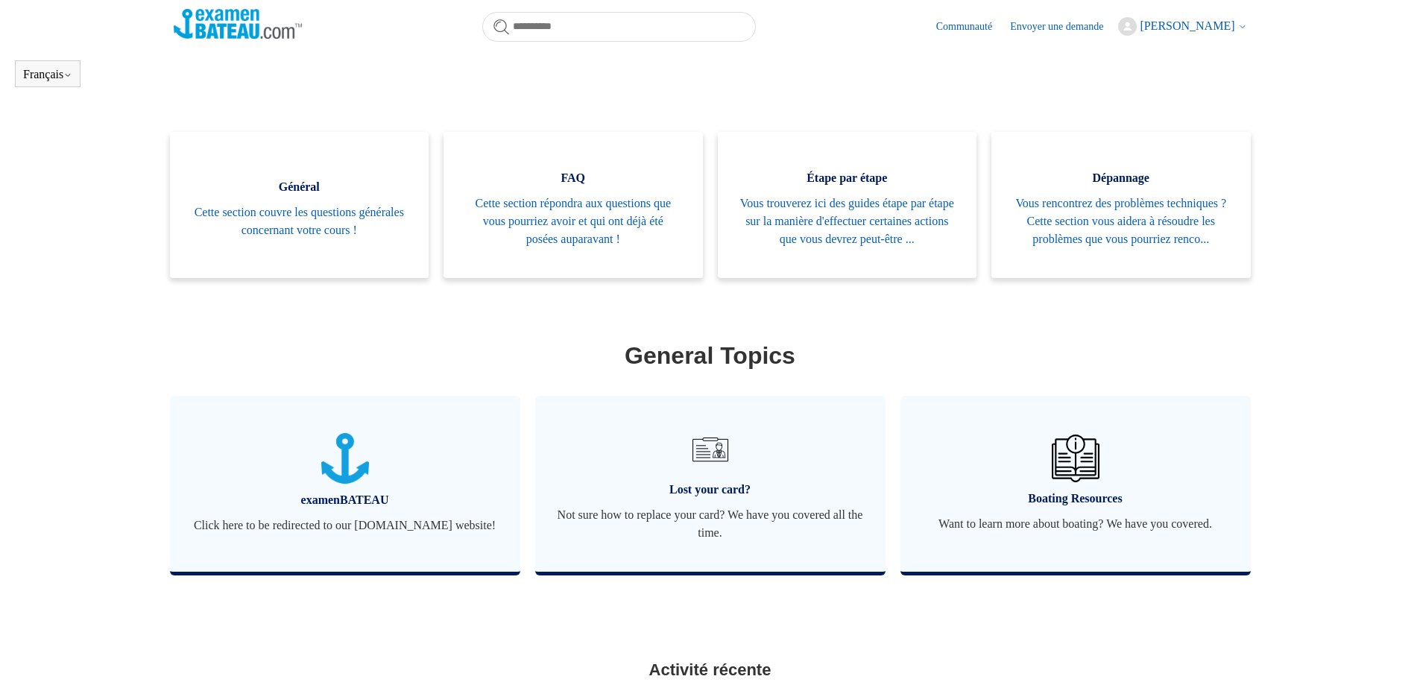
click at [845, 609] on body "Aller au contenu principal Communauté Envoyer une demande [PERSON_NAME] Mes act…" at bounding box center [710, 290] width 1420 height 1093
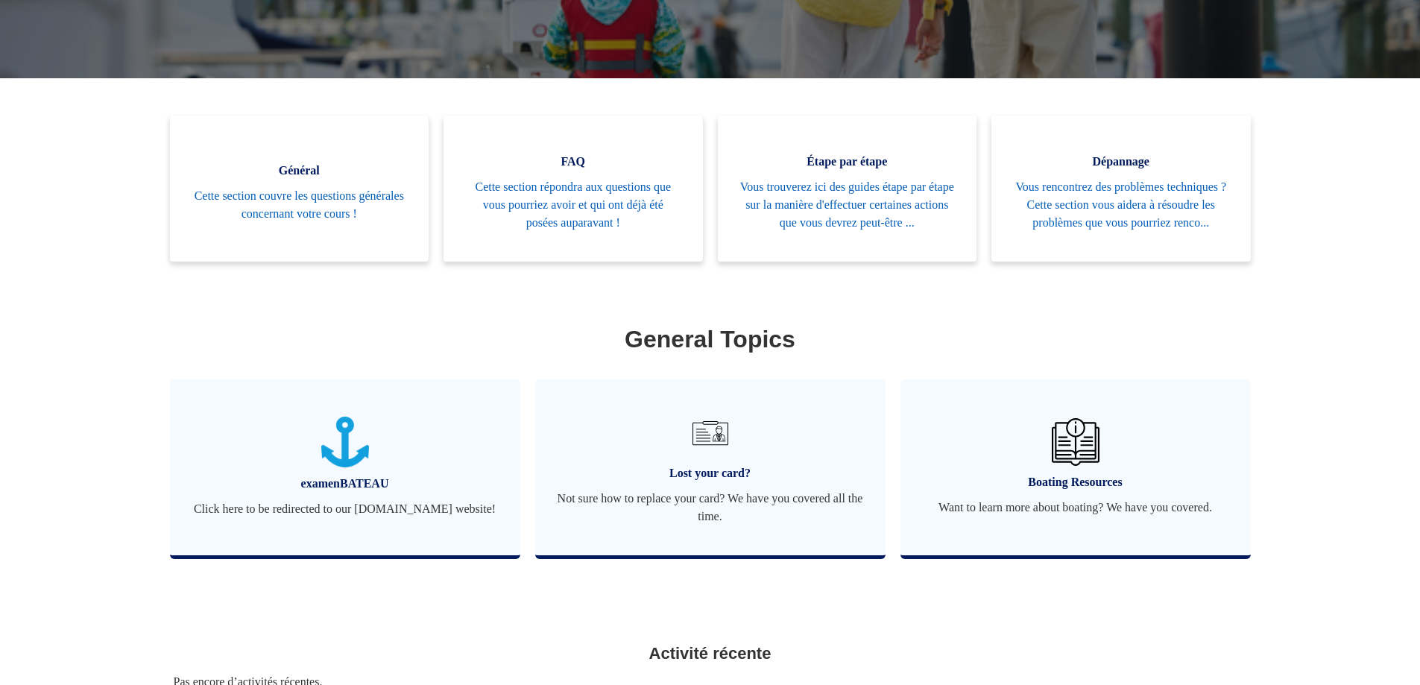
scroll to position [429, 0]
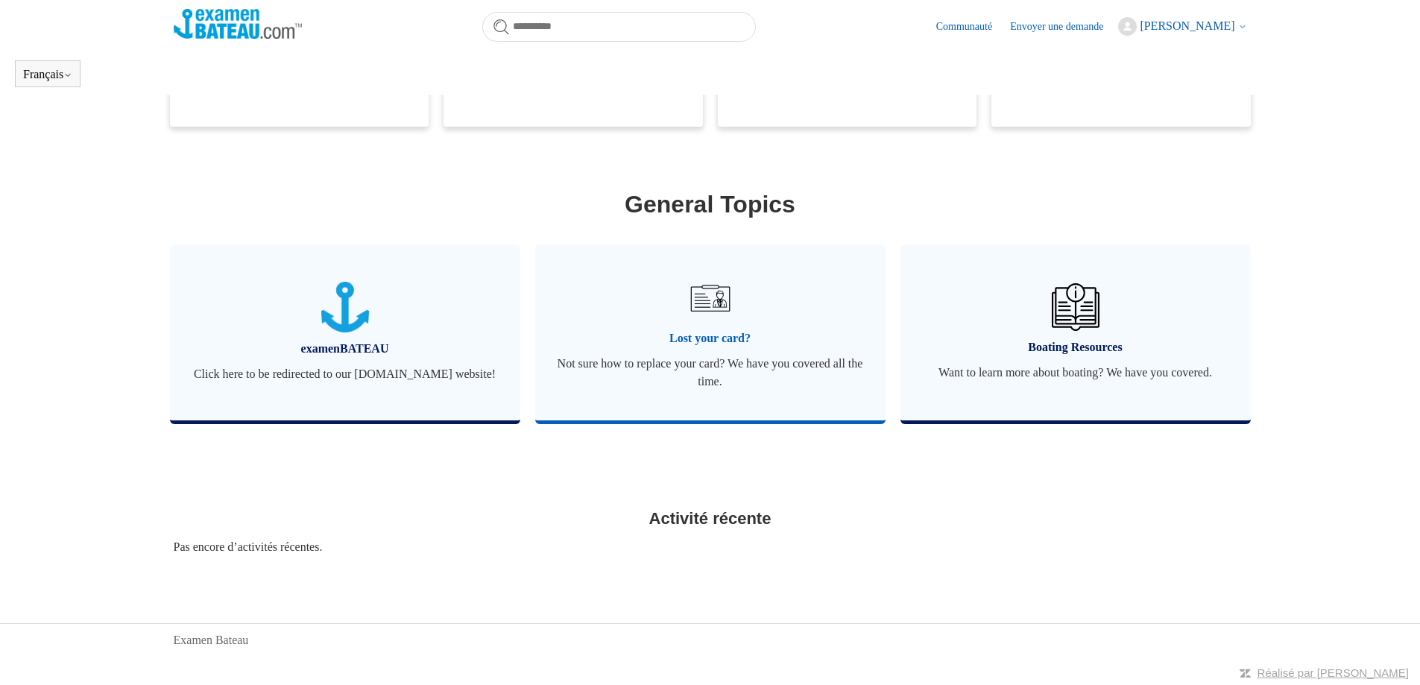
click at [714, 336] on span "Lost your card?" at bounding box center [711, 338] width 306 height 18
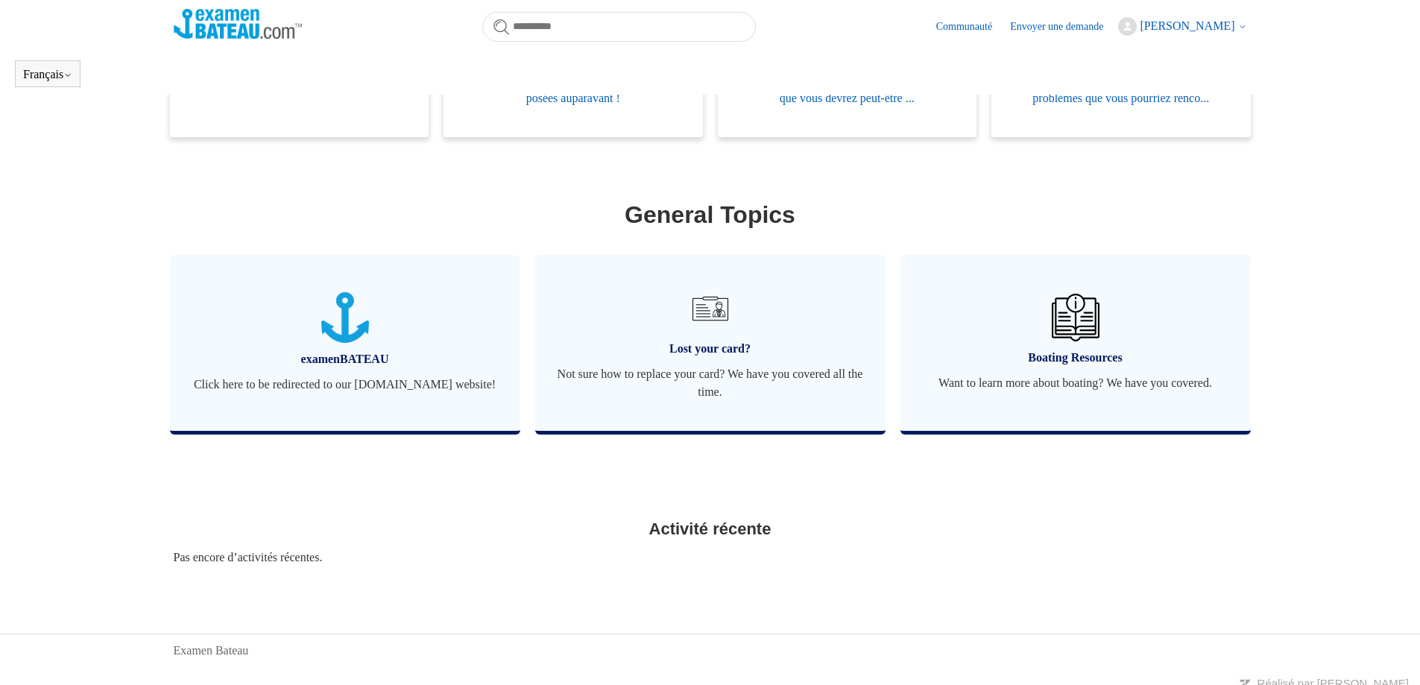
scroll to position [429, 0]
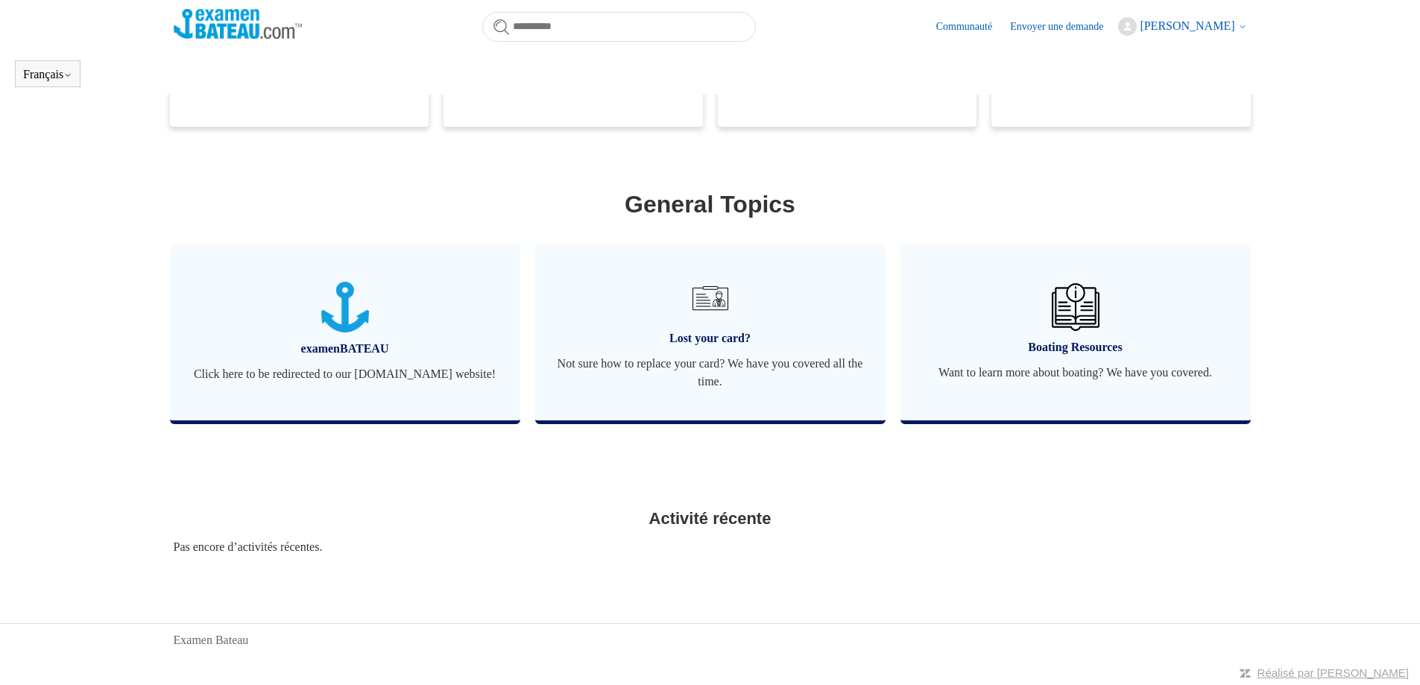
click at [1114, 189] on h1 "General Topics" at bounding box center [710, 204] width 1073 height 36
click at [707, 267] on link "Lost your card? Not sure how to replace your card? We have you covered all the …" at bounding box center [710, 332] width 350 height 176
click at [656, 321] on link "Lost your card? Not sure how to replace your card? We have you covered all the …" at bounding box center [710, 332] width 350 height 176
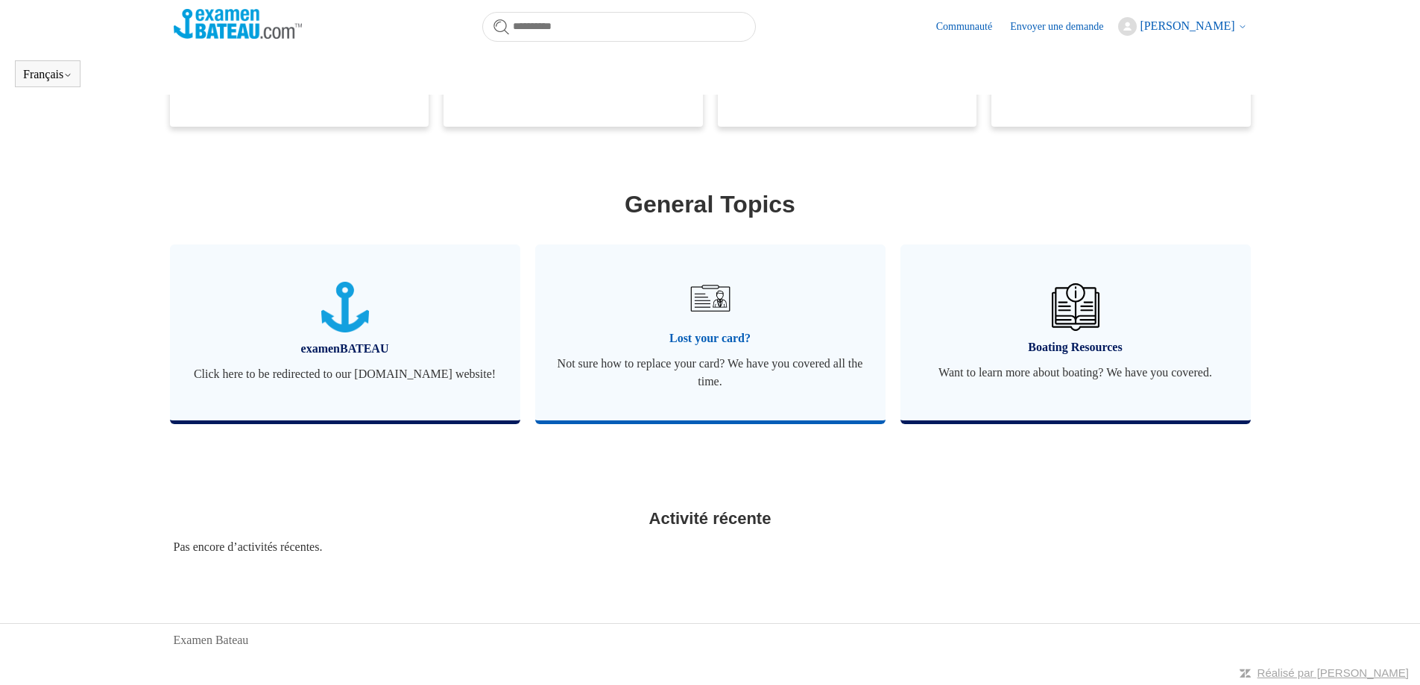
click at [658, 322] on link "Lost your card? Not sure how to replace your card? We have you covered all the …" at bounding box center [710, 332] width 350 height 176
click at [661, 324] on link "Lost your card? Not sure how to replace your card? We have you covered all the …" at bounding box center [710, 332] width 350 height 176
click at [666, 326] on link "Lost your card? Not sure how to replace your card? We have you covered all the …" at bounding box center [710, 332] width 350 height 176
drag, startPoint x: 666, startPoint y: 326, endPoint x: 733, endPoint y: 546, distance: 229.0
click at [655, 350] on link "Lost your card? Not sure how to replace your card? We have you covered all the …" at bounding box center [710, 332] width 350 height 176
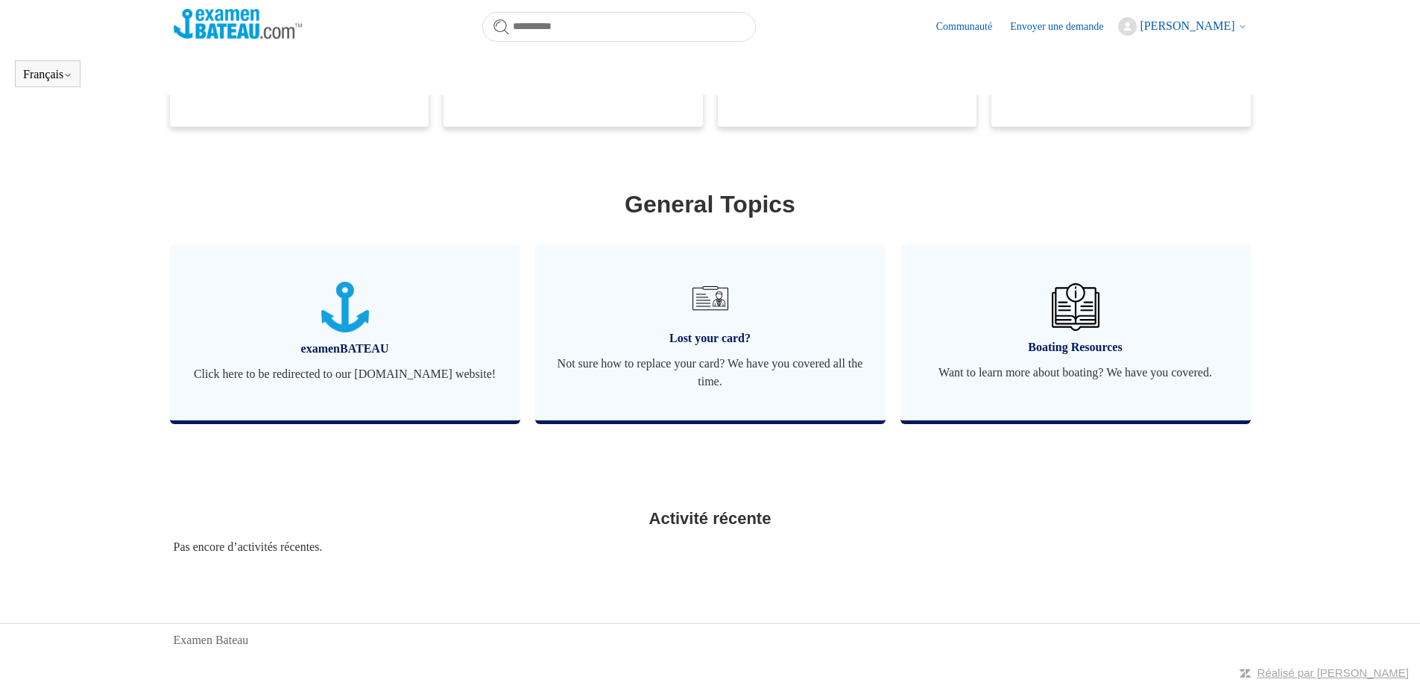
click at [729, 552] on div "Pas encore d’activités récentes." at bounding box center [710, 547] width 1073 height 18
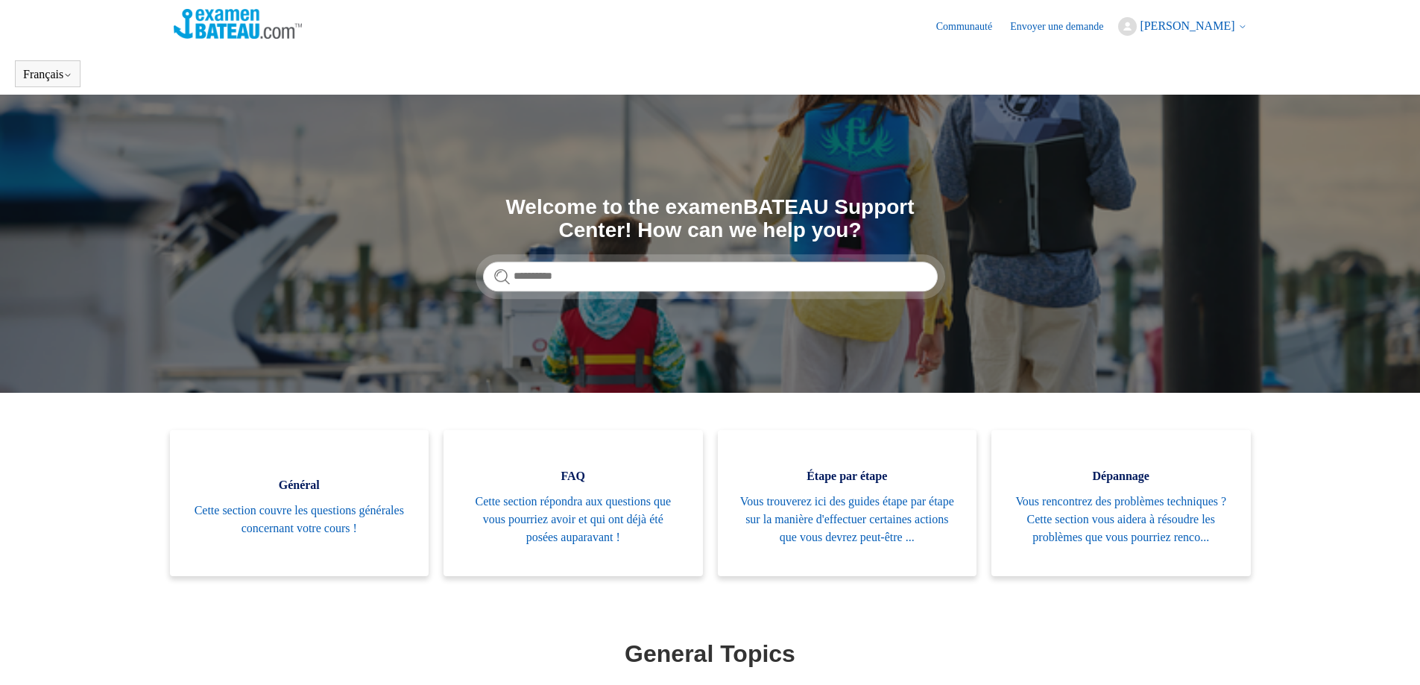
scroll to position [405, 0]
